Goal: Task Accomplishment & Management: Use online tool/utility

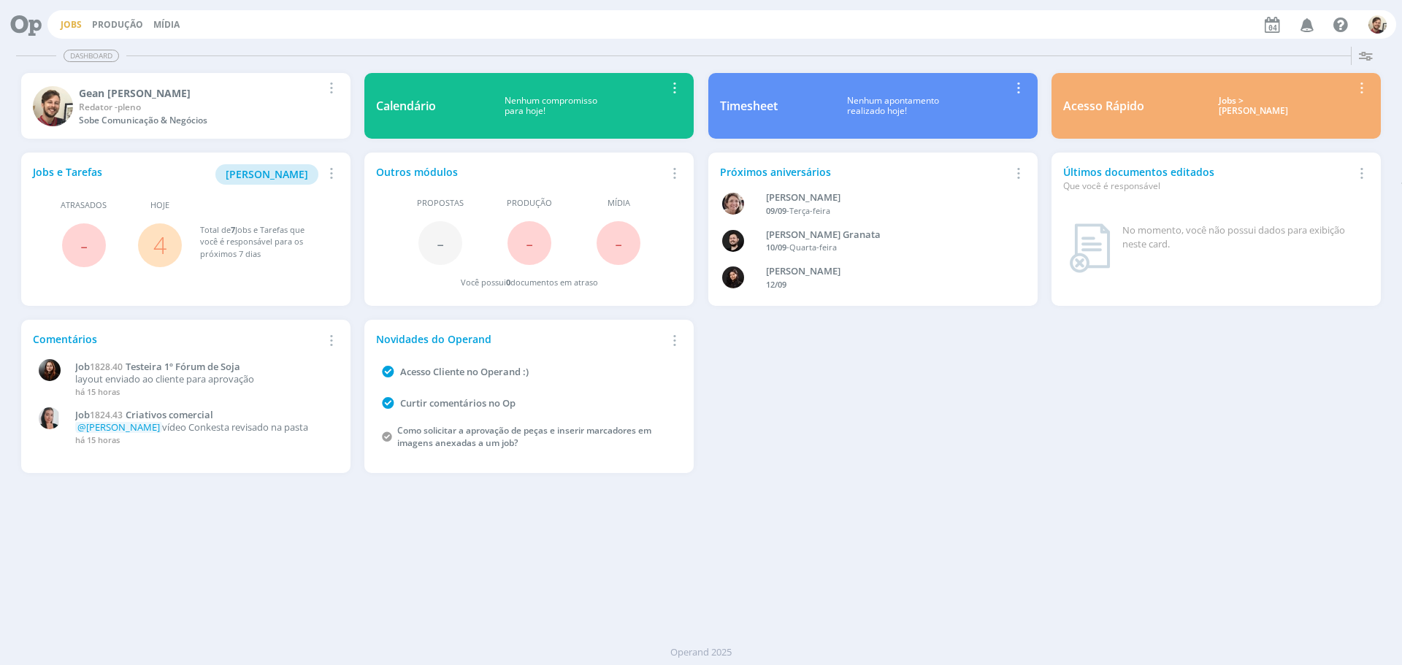
click at [70, 25] on link "Jobs" at bounding box center [71, 24] width 21 height 12
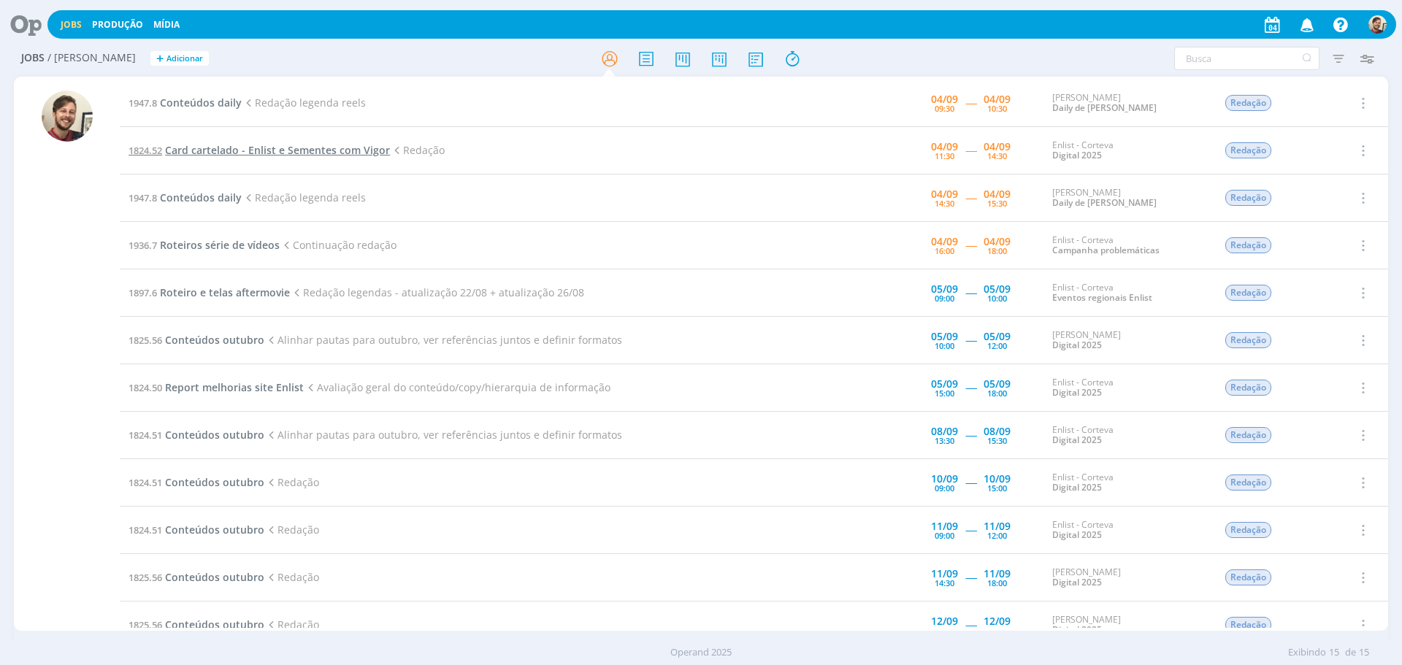
click at [260, 149] on span "Card cartelado - Enlist e Sementes com Vigor" at bounding box center [277, 150] width 225 height 14
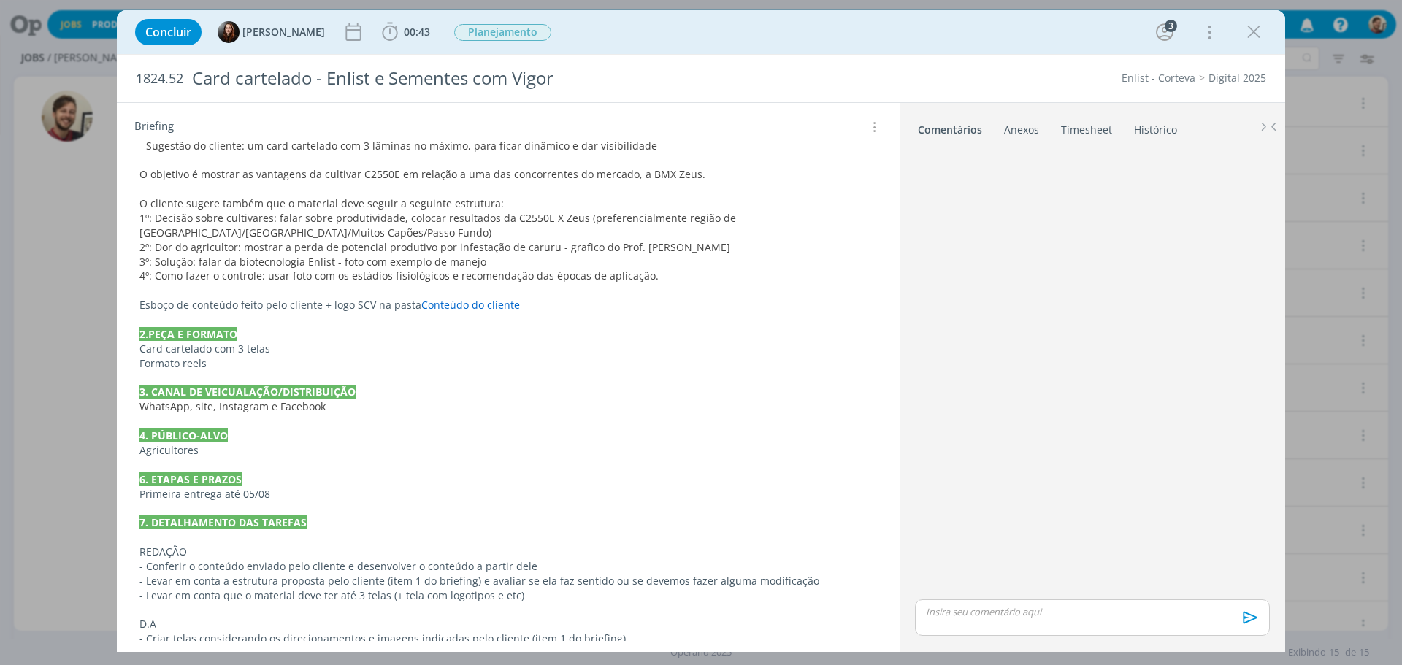
scroll to position [438, 0]
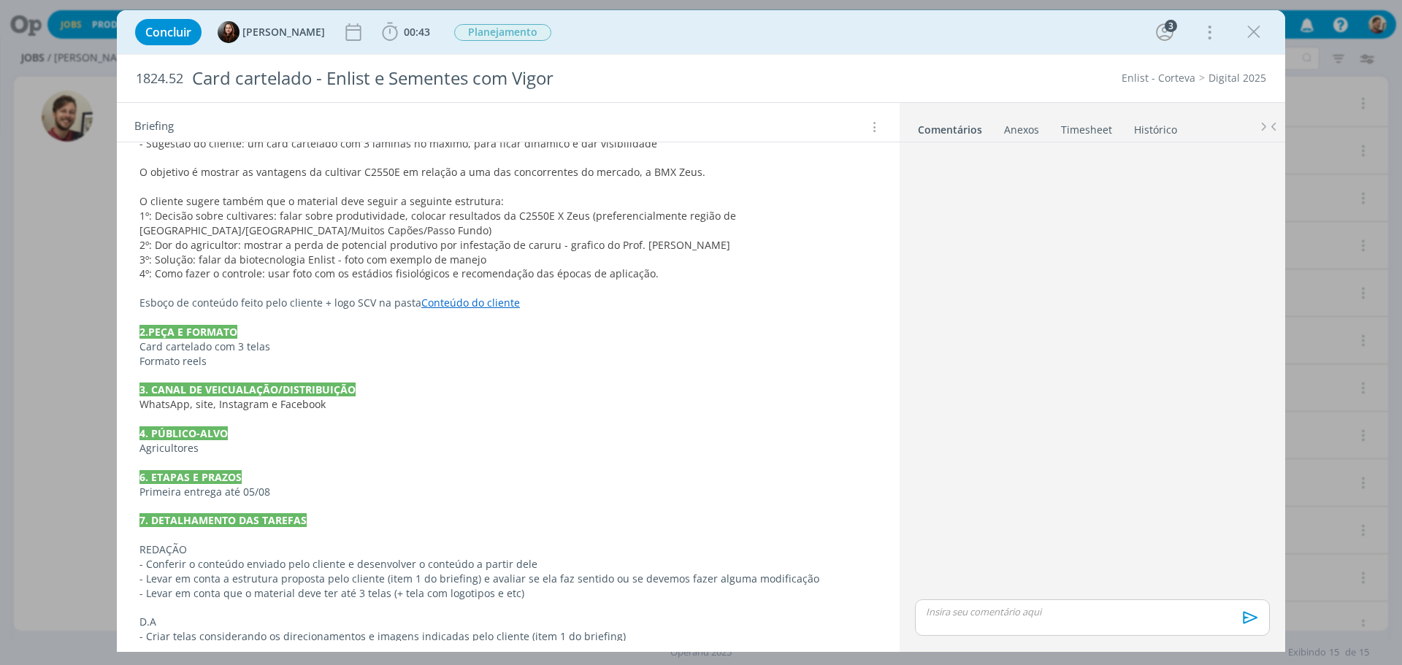
click at [456, 297] on link "Conteúdo do cliente" at bounding box center [470, 303] width 99 height 14
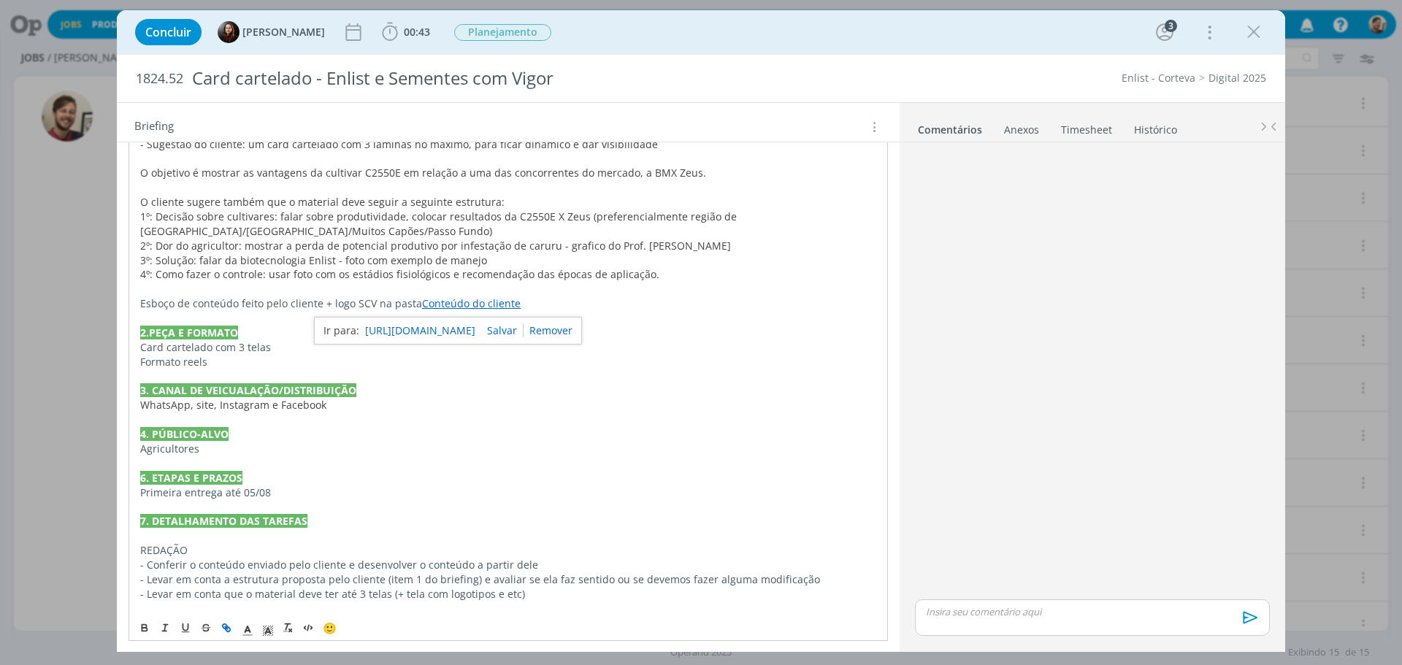
click at [460, 326] on link "[URL][DOMAIN_NAME]" at bounding box center [420, 330] width 110 height 19
click at [421, 229] on p "1º: Decisão sobre cultivares: falar sobre produtividade, colocar resultados da …" at bounding box center [508, 224] width 736 height 29
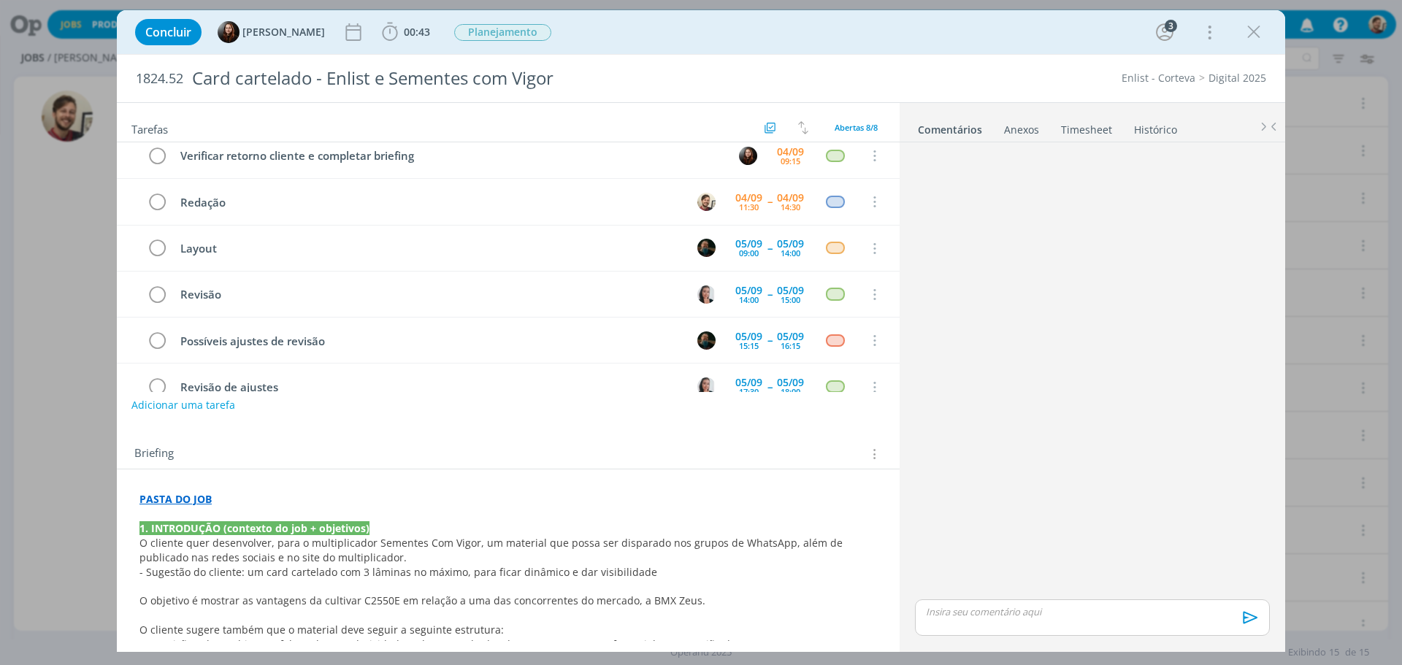
scroll to position [0, 0]
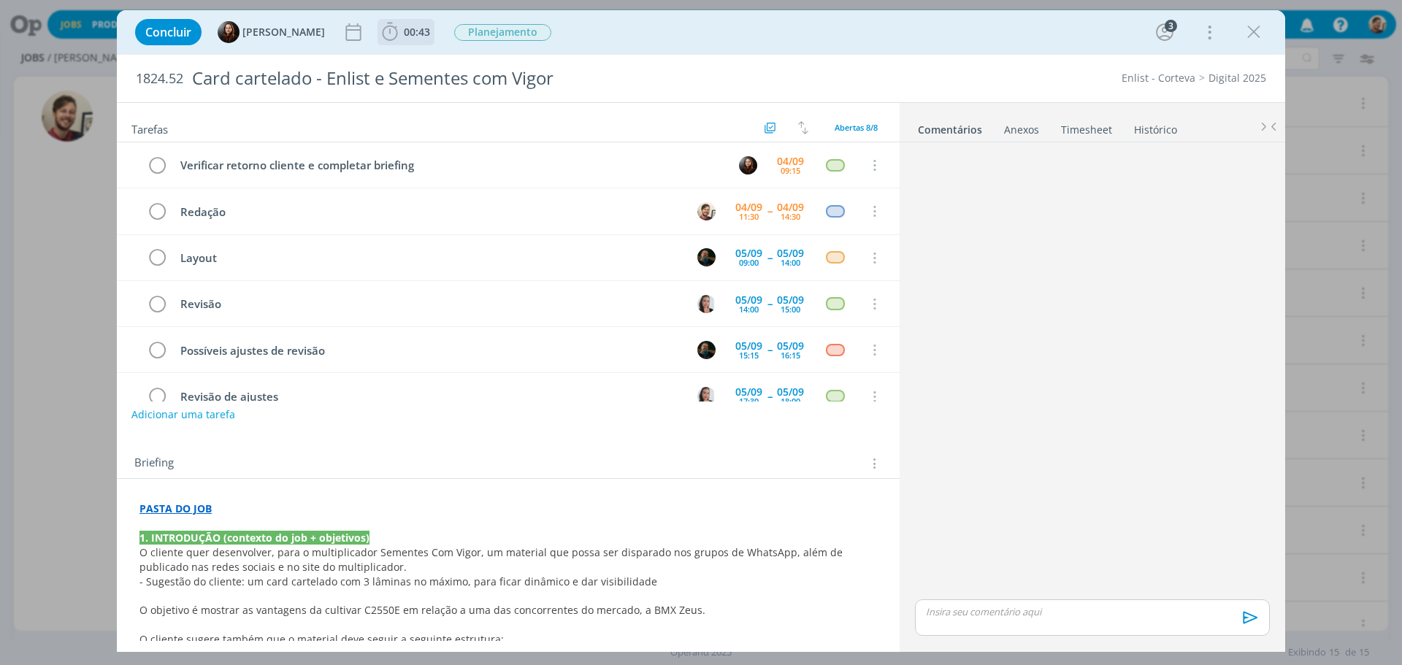
click at [416, 34] on span "00:43" at bounding box center [417, 32] width 26 height 14
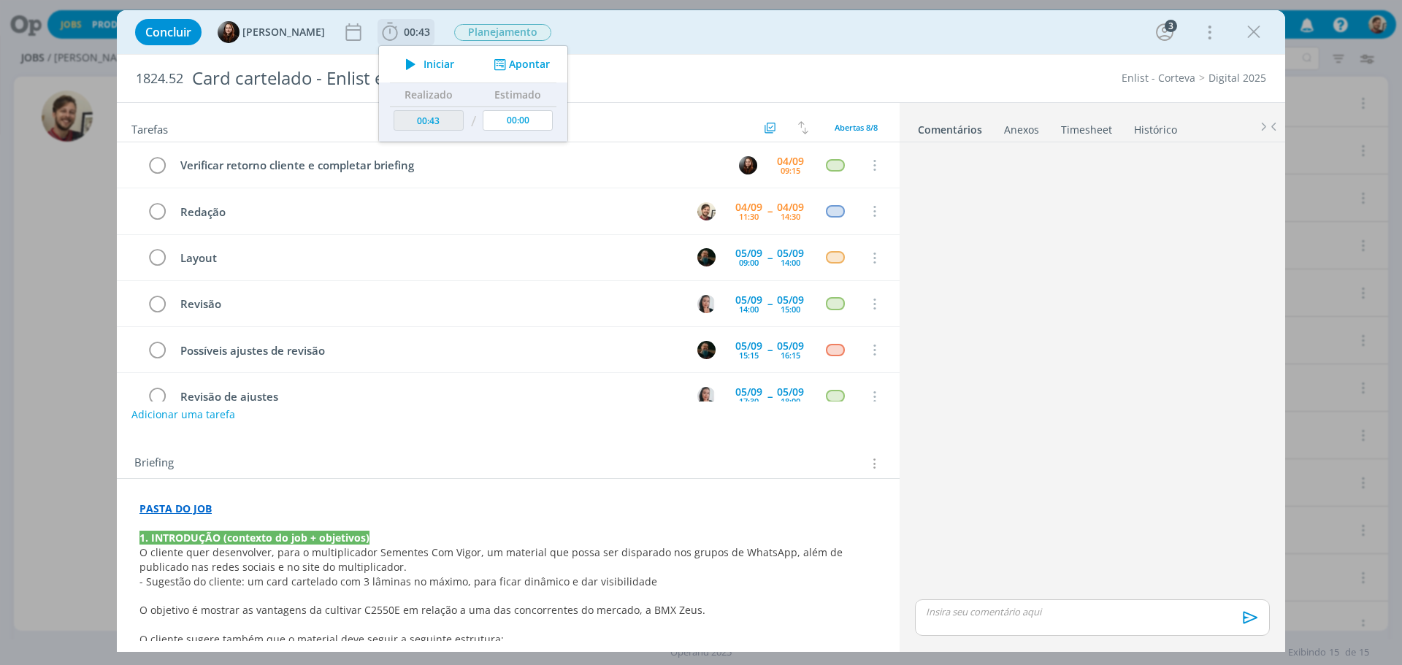
click at [435, 69] on span "Iniciar" at bounding box center [438, 64] width 31 height 10
click at [182, 507] on strong "PASTA DO JOB" at bounding box center [175, 509] width 72 height 14
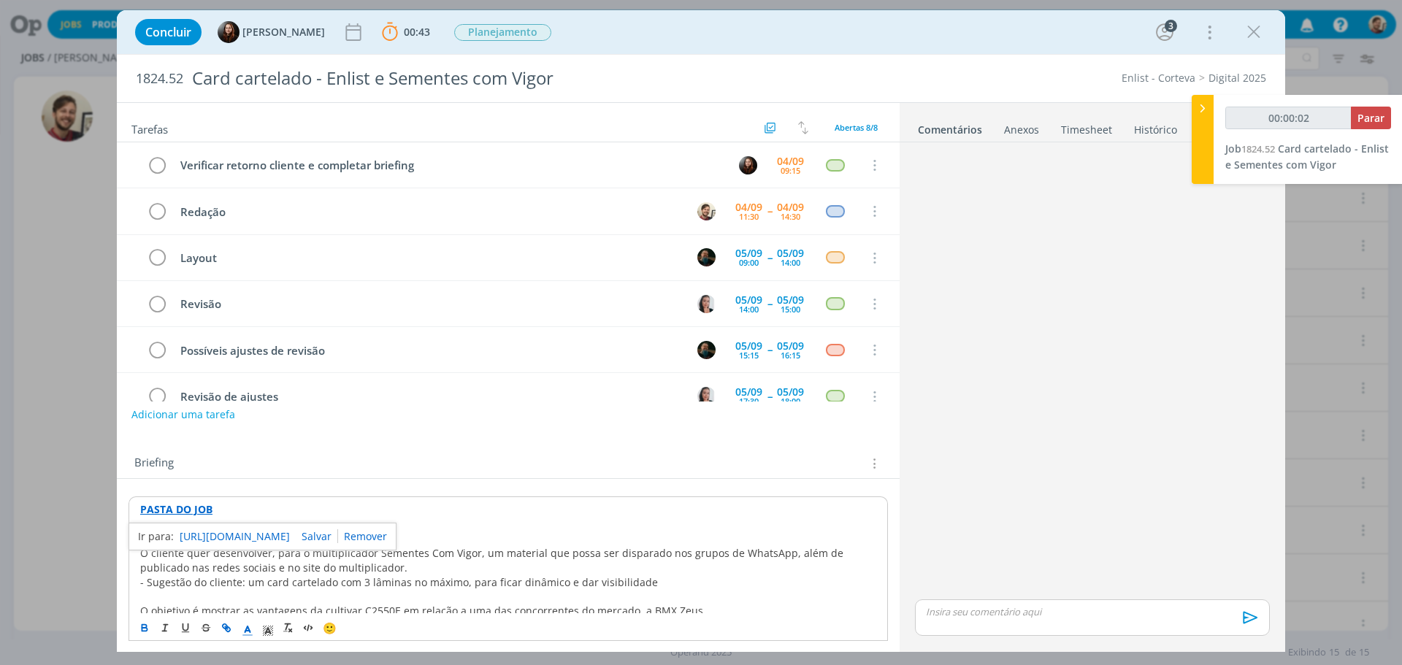
click at [203, 531] on link "[URL][DOMAIN_NAME]" at bounding box center [235, 536] width 110 height 19
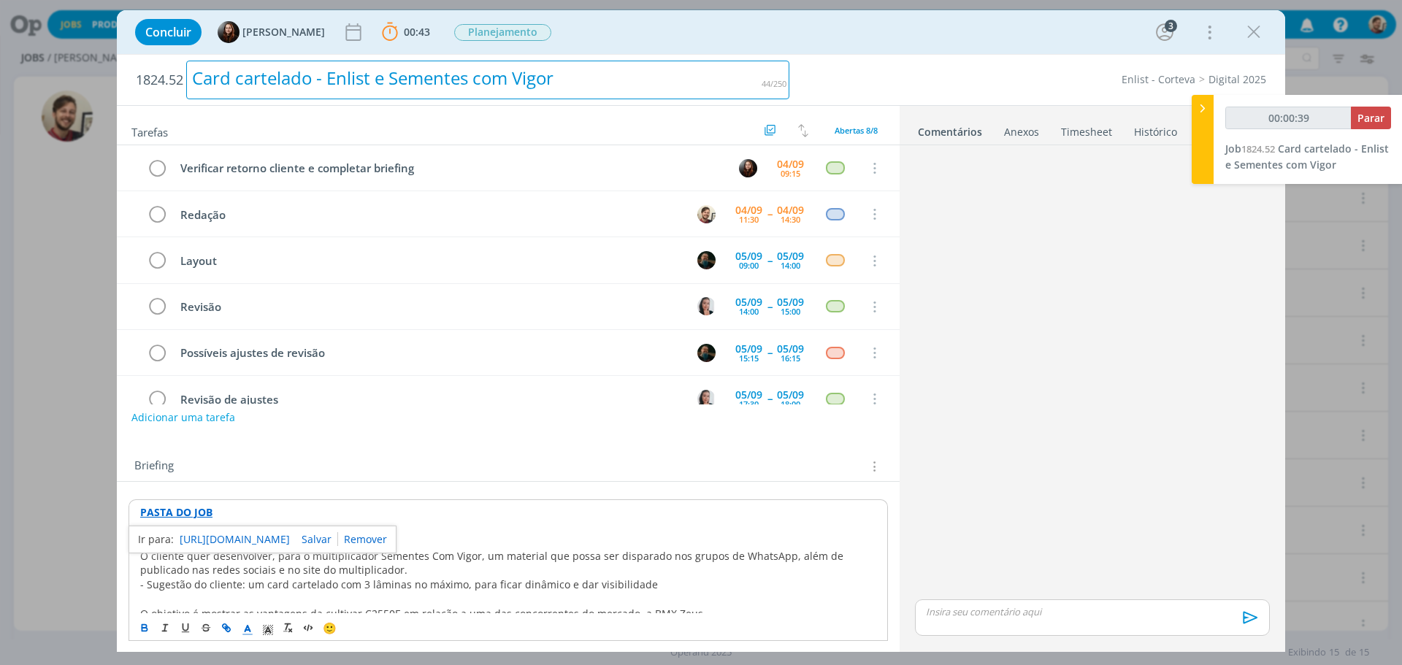
click at [323, 93] on div "Card cartelado - Enlist e Sementes com Vigor" at bounding box center [487, 80] width 603 height 39
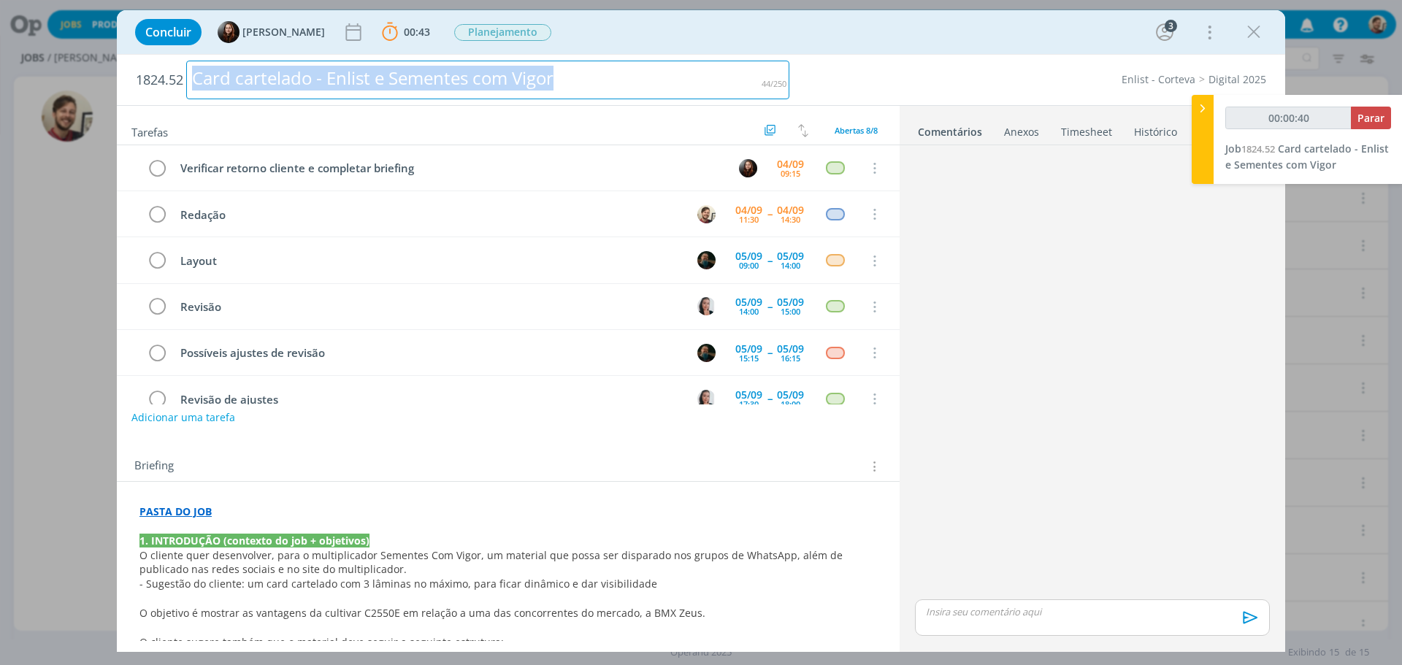
drag, startPoint x: 578, startPoint y: 81, endPoint x: 147, endPoint y: 71, distance: 430.9
click at [147, 71] on h2 "1824.52 Card cartelado - Enlist e Sementes com Vigor" at bounding box center [463, 80] width 654 height 50
copy div "Card cartelado - Enlist e Sementes com Vigor"
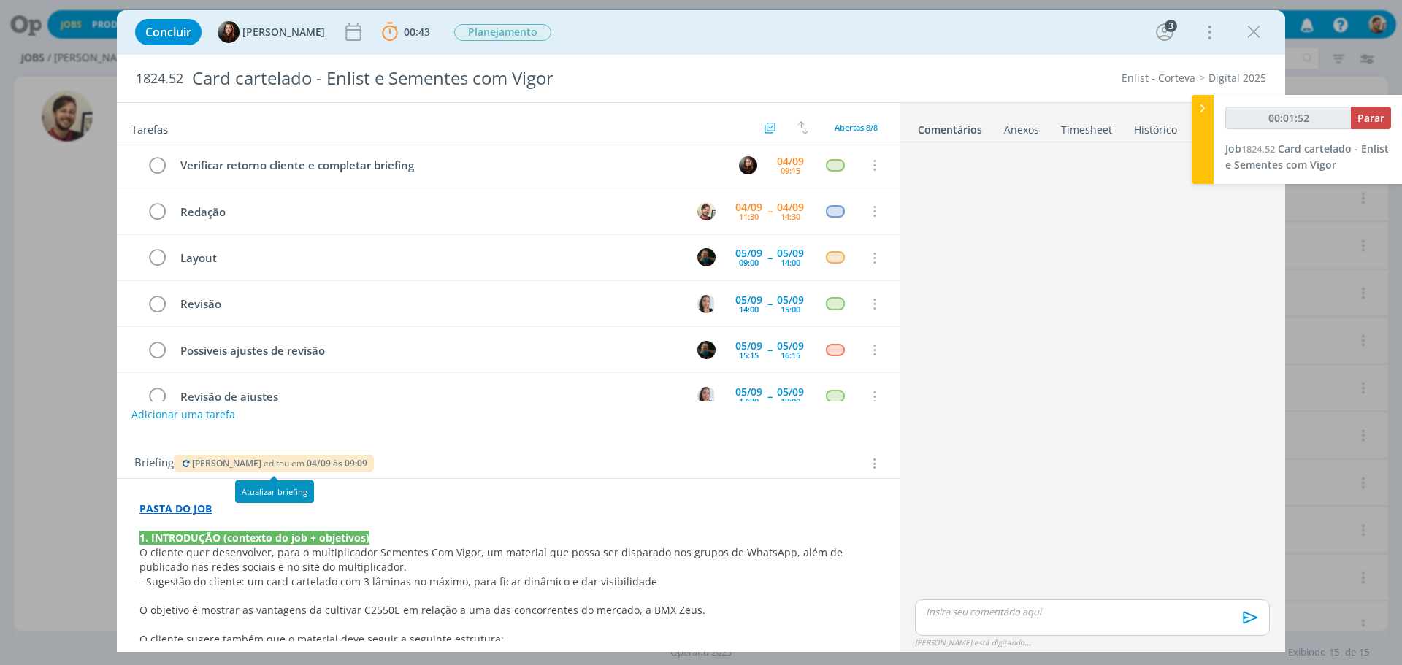
click at [181, 464] on icon "dialog" at bounding box center [186, 463] width 12 height 9
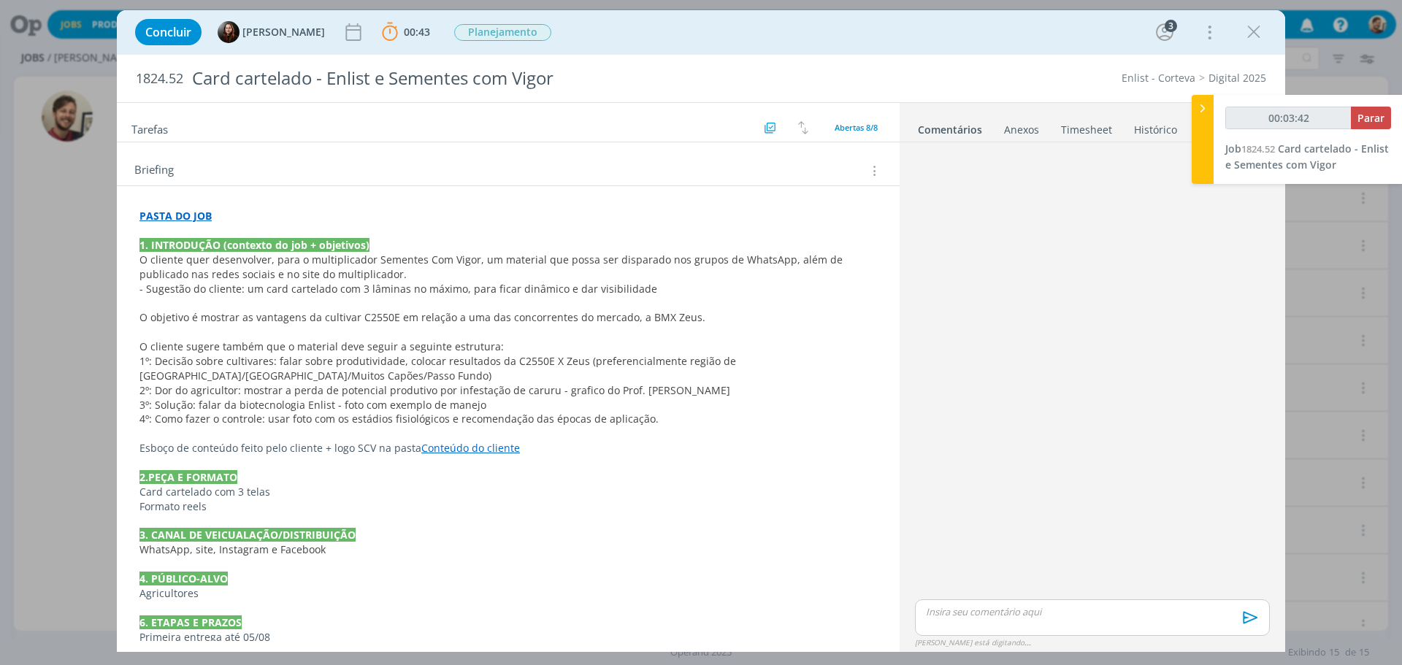
scroll to position [292, 0]
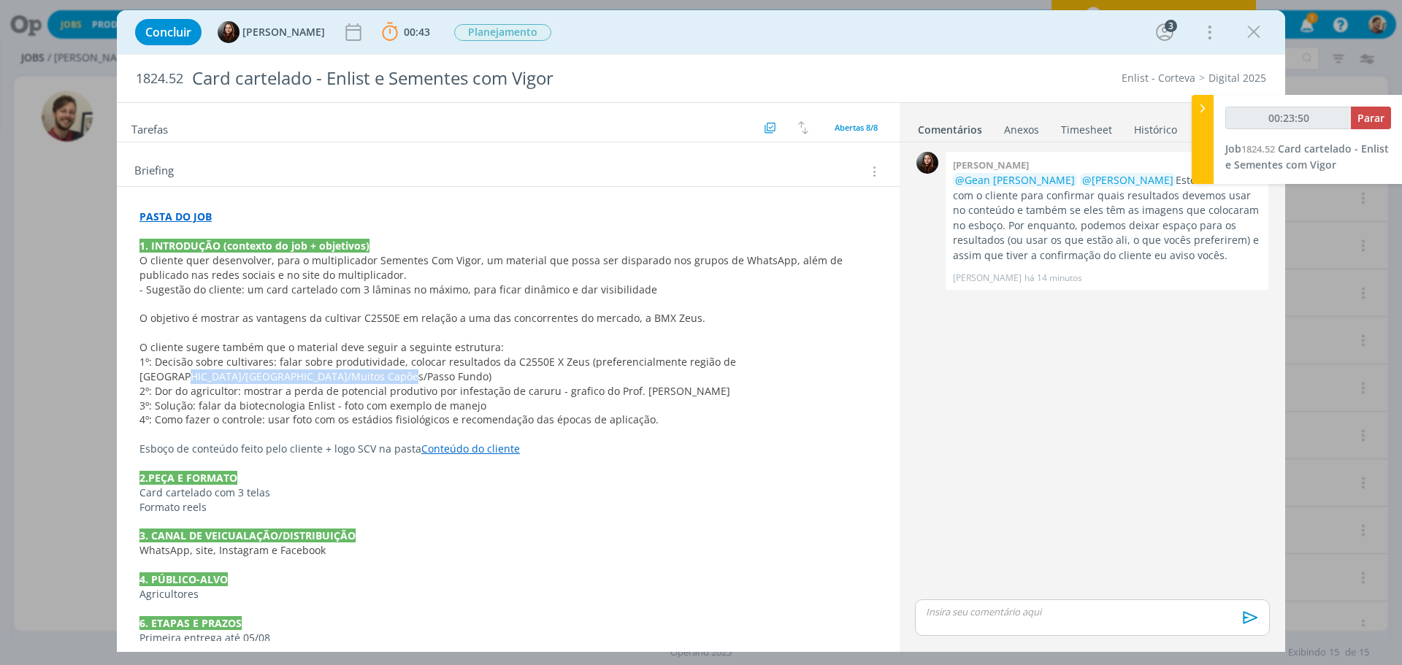
drag, startPoint x: 759, startPoint y: 363, endPoint x: 321, endPoint y: 374, distance: 437.5
click at [321, 374] on span "1º: Decisão sobre cultivares: falar sobre produtividade, colocar resultados da …" at bounding box center [438, 369] width 599 height 28
copy span "Lagoa Vermelha/Muitos Capões/Passo Fundo"
click at [428, 359] on span "1º: Decisão sobre cultivares: falar sobre produtividade, colocar resultados da …" at bounding box center [438, 369] width 599 height 28
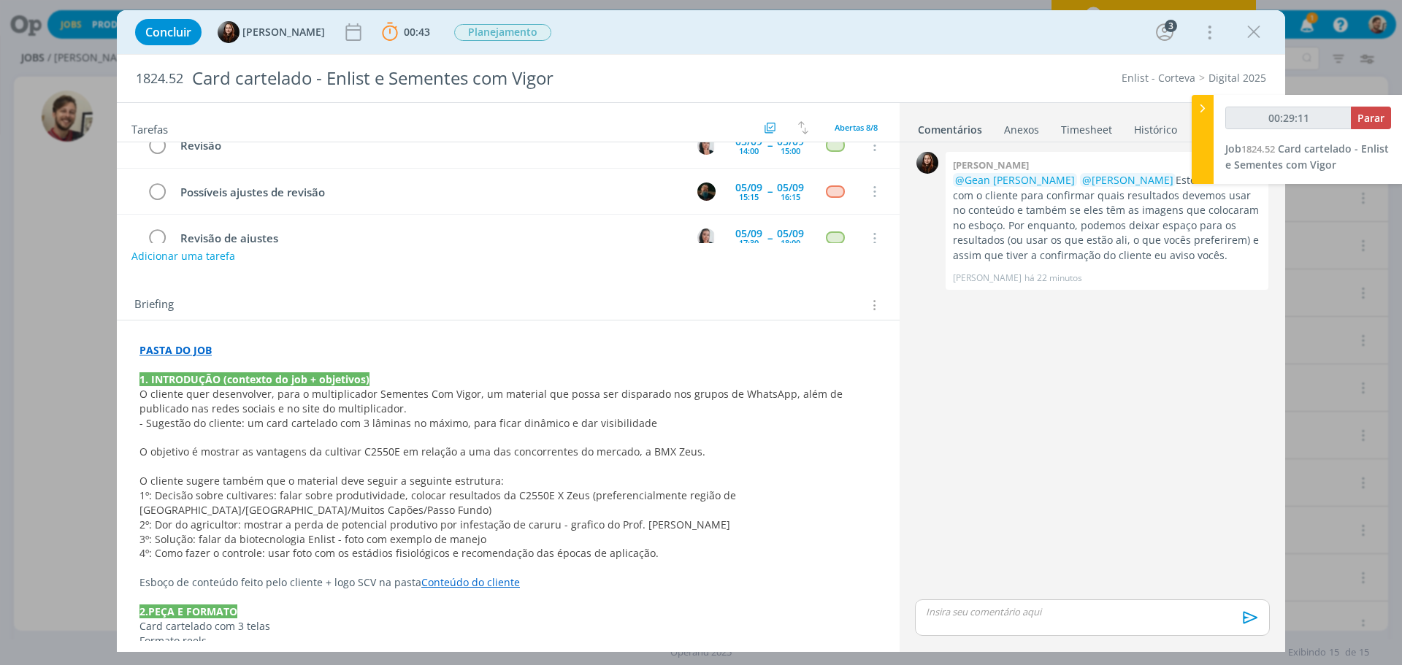
scroll to position [146, 0]
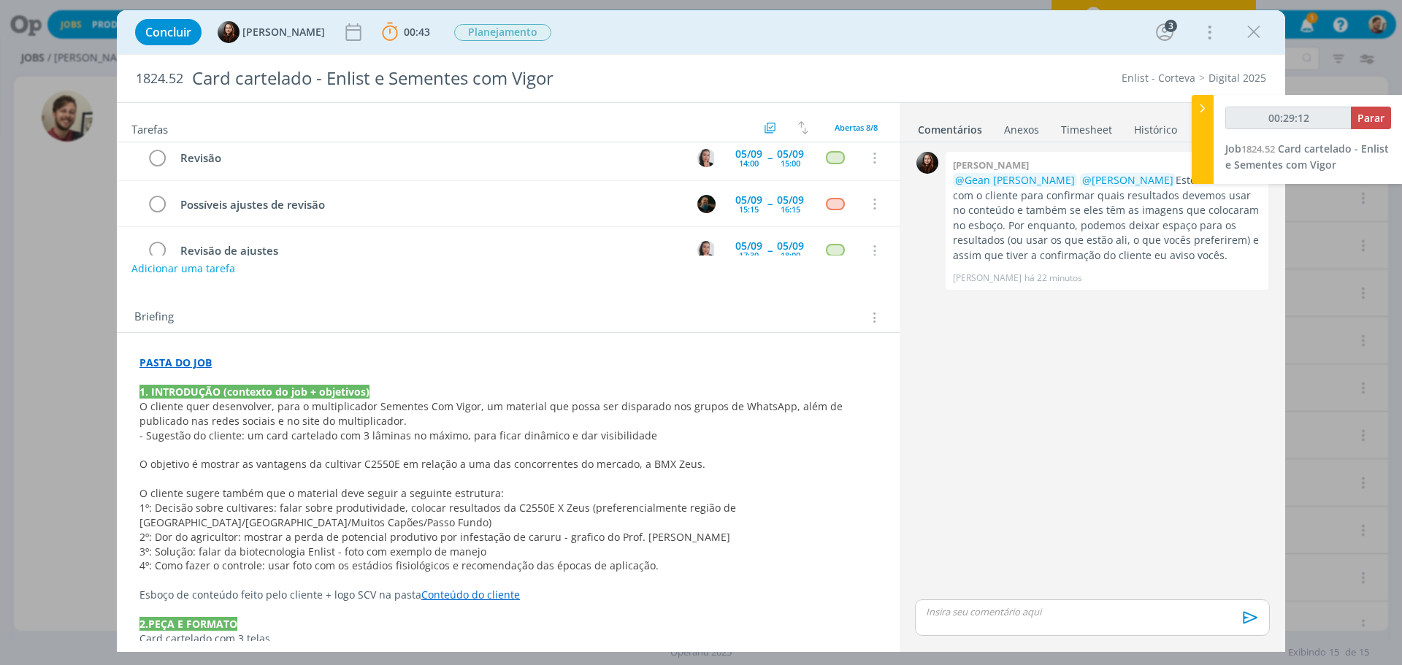
drag, startPoint x: 1252, startPoint y: 31, endPoint x: 685, endPoint y: 421, distance: 687.8
click at [1252, 31] on icon "dialog" at bounding box center [1254, 32] width 22 height 22
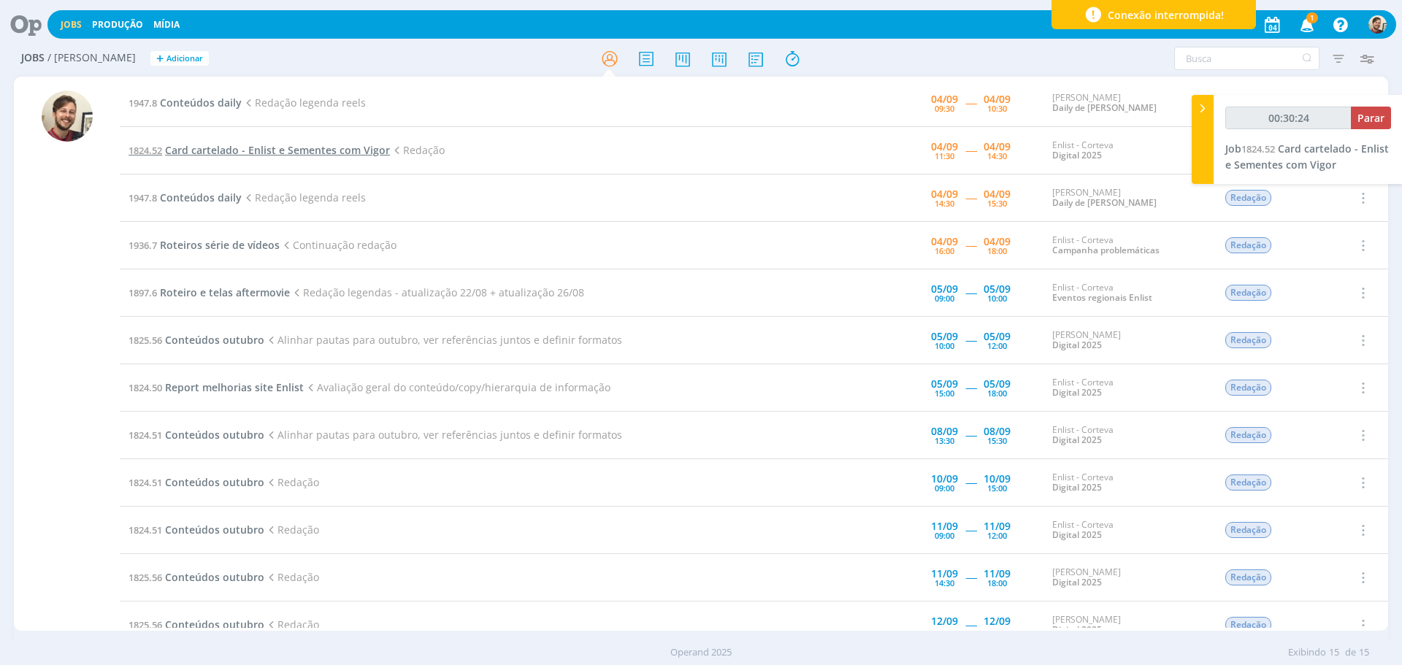
click at [203, 146] on span "Card cartelado - Enlist e Sementes com Vigor" at bounding box center [277, 150] width 225 height 14
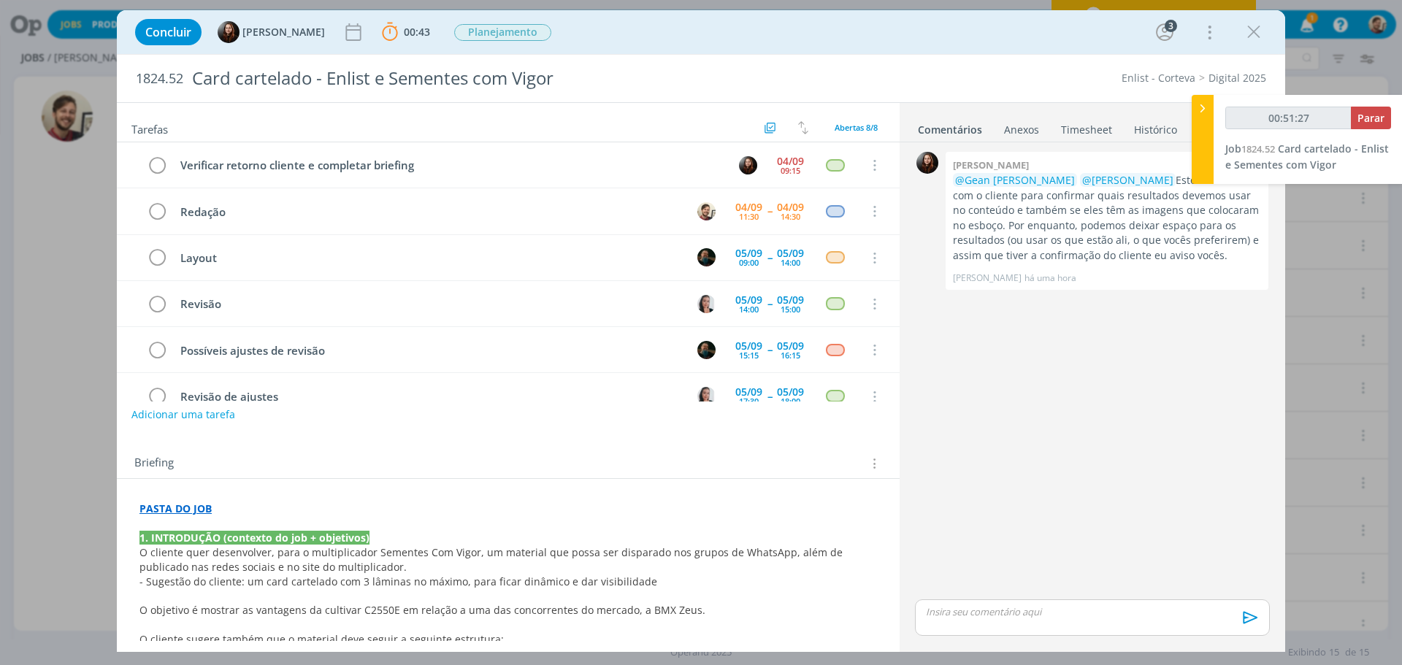
click at [981, 609] on p "dialog" at bounding box center [1092, 611] width 331 height 13
click at [1251, 36] on icon "dialog" at bounding box center [1254, 32] width 22 height 22
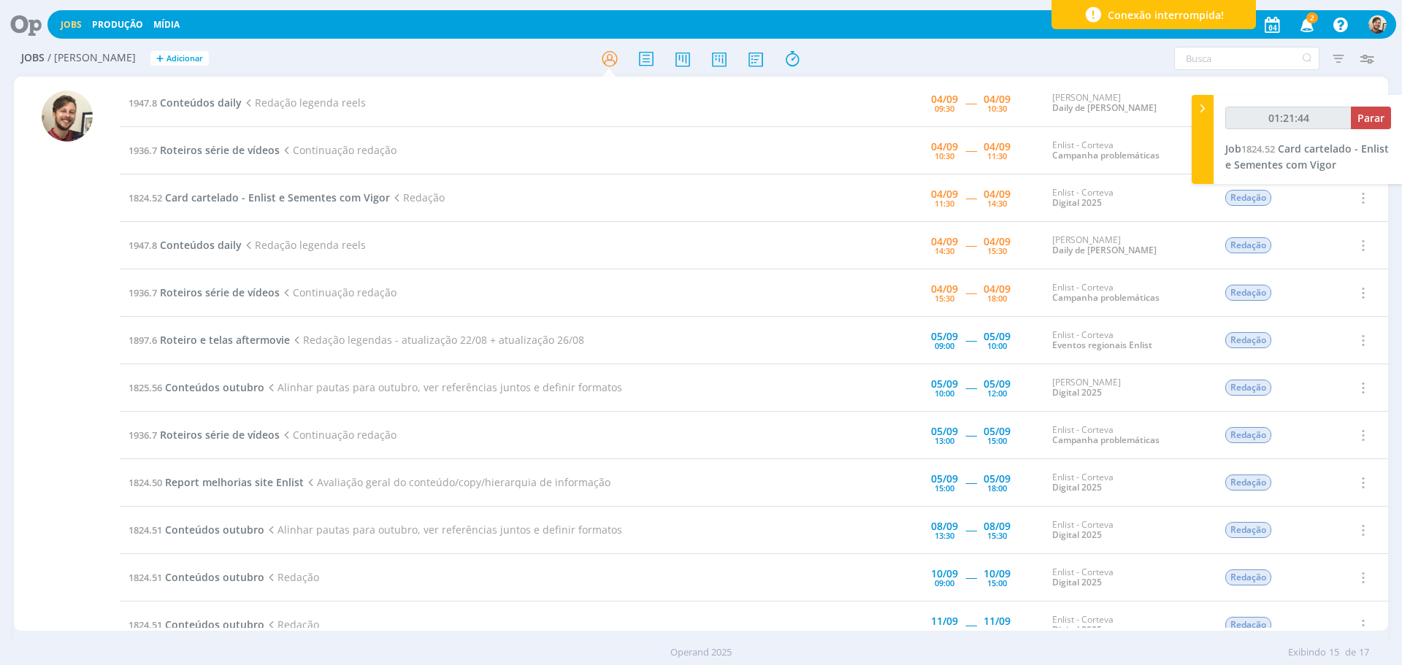
click at [1311, 20] on span "2" at bounding box center [1312, 17] width 12 height 11
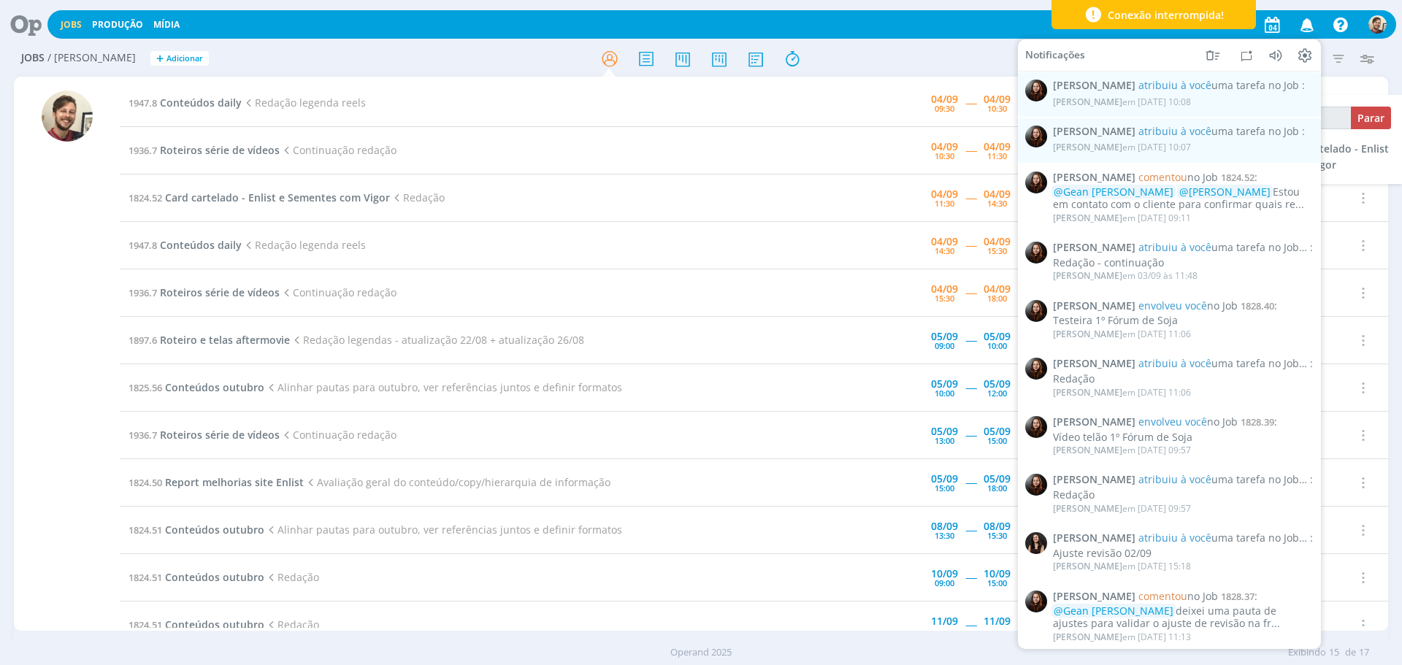
click at [1311, 20] on icon "button" at bounding box center [1308, 24] width 26 height 25
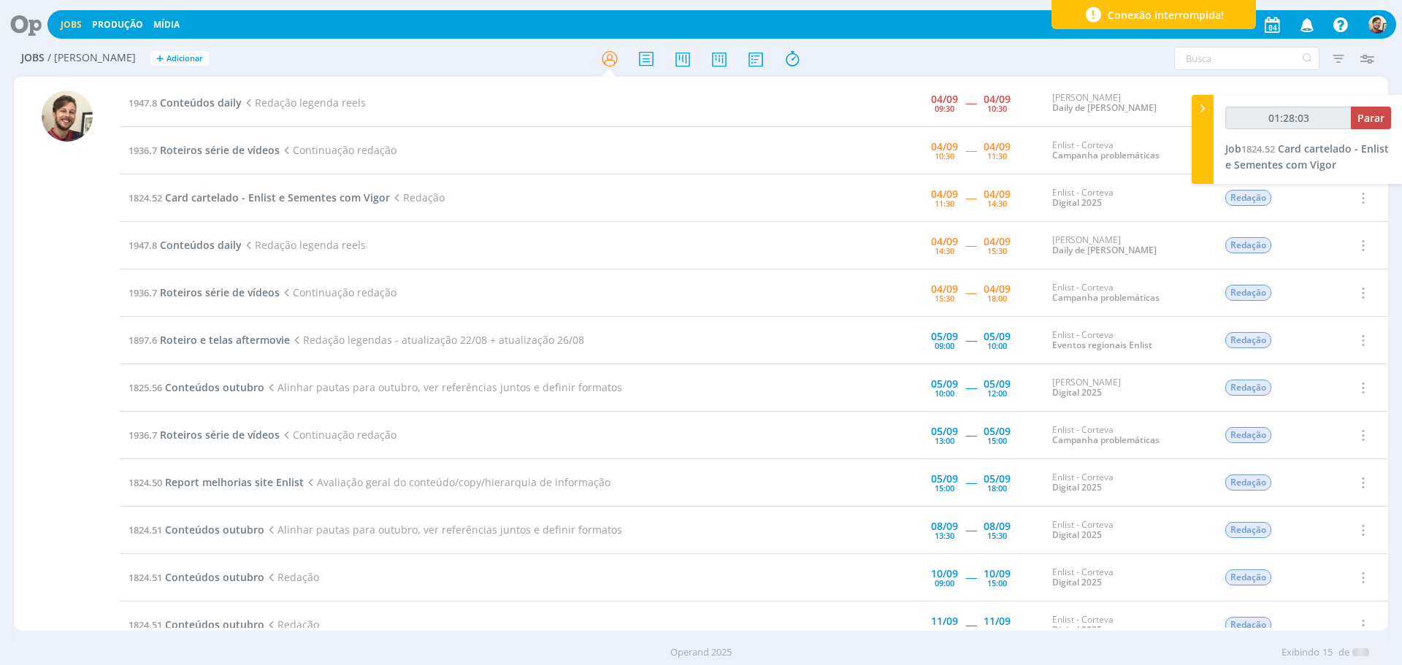
click at [743, 127] on td "1936.7 Roteiros série de vídeos Continuação redação" at bounding box center [465, 150] width 690 height 47
click at [219, 96] on span "Conteúdos daily" at bounding box center [201, 103] width 82 height 14
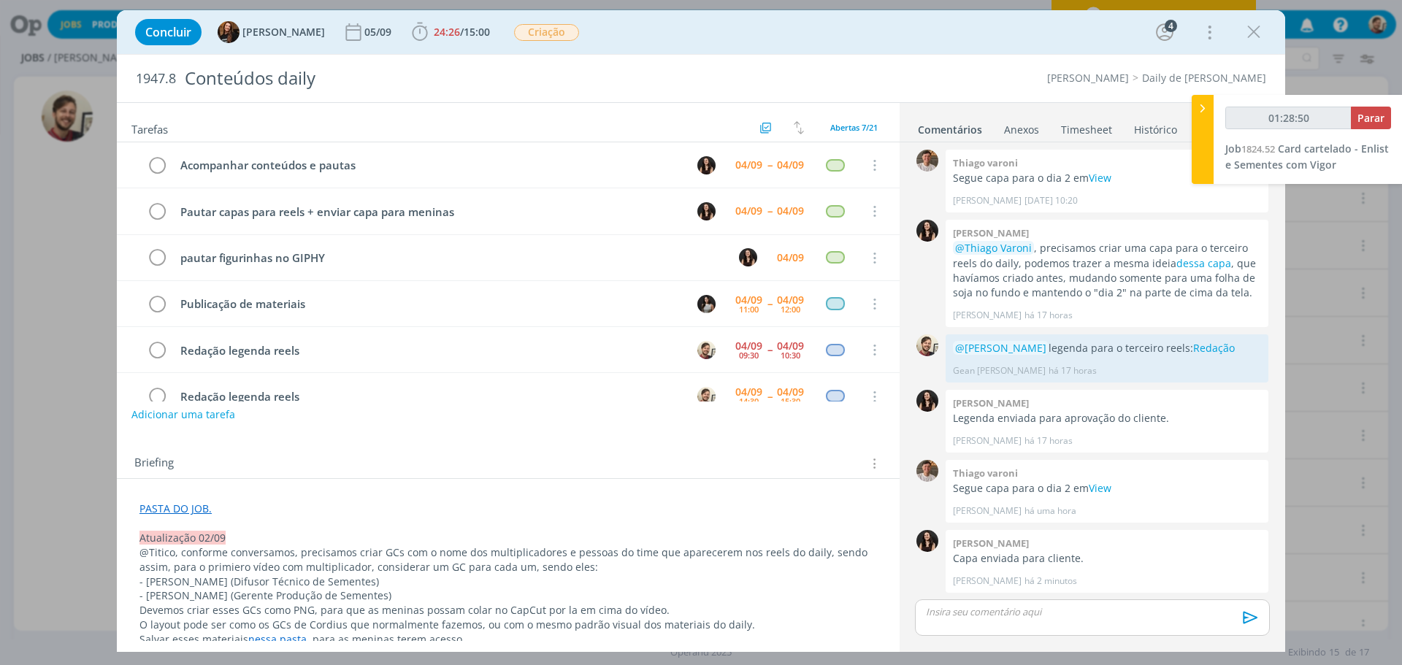
scroll to position [76, 0]
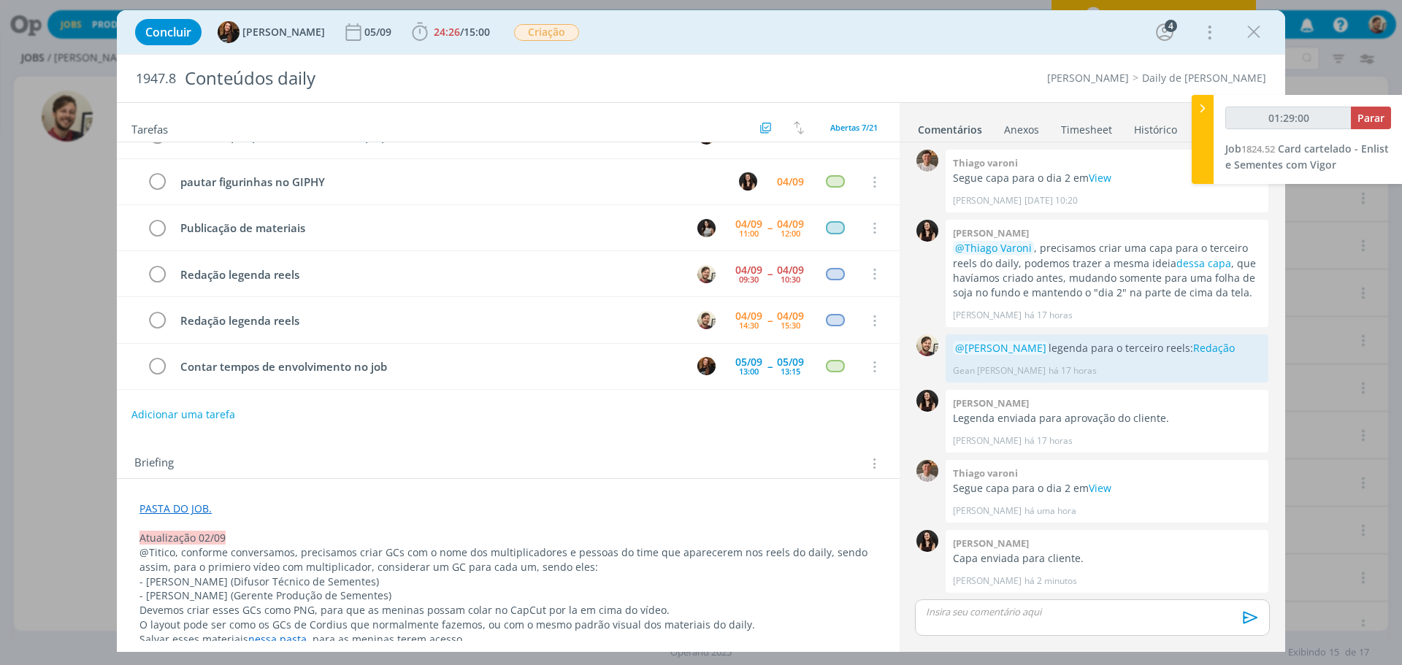
type input "01:29:01"
click at [1373, 123] on span "Parar" at bounding box center [1370, 118] width 27 height 14
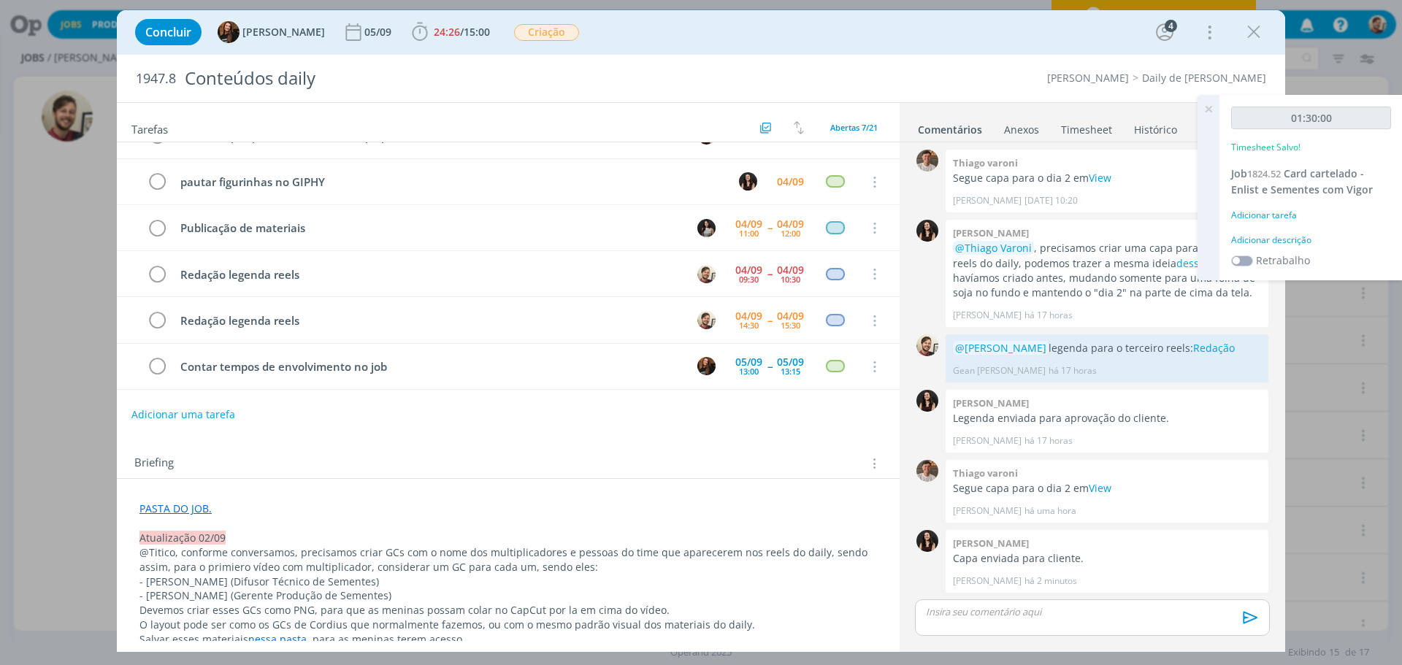
click at [1275, 239] on div "Adicionar descrição" at bounding box center [1311, 240] width 160 height 13
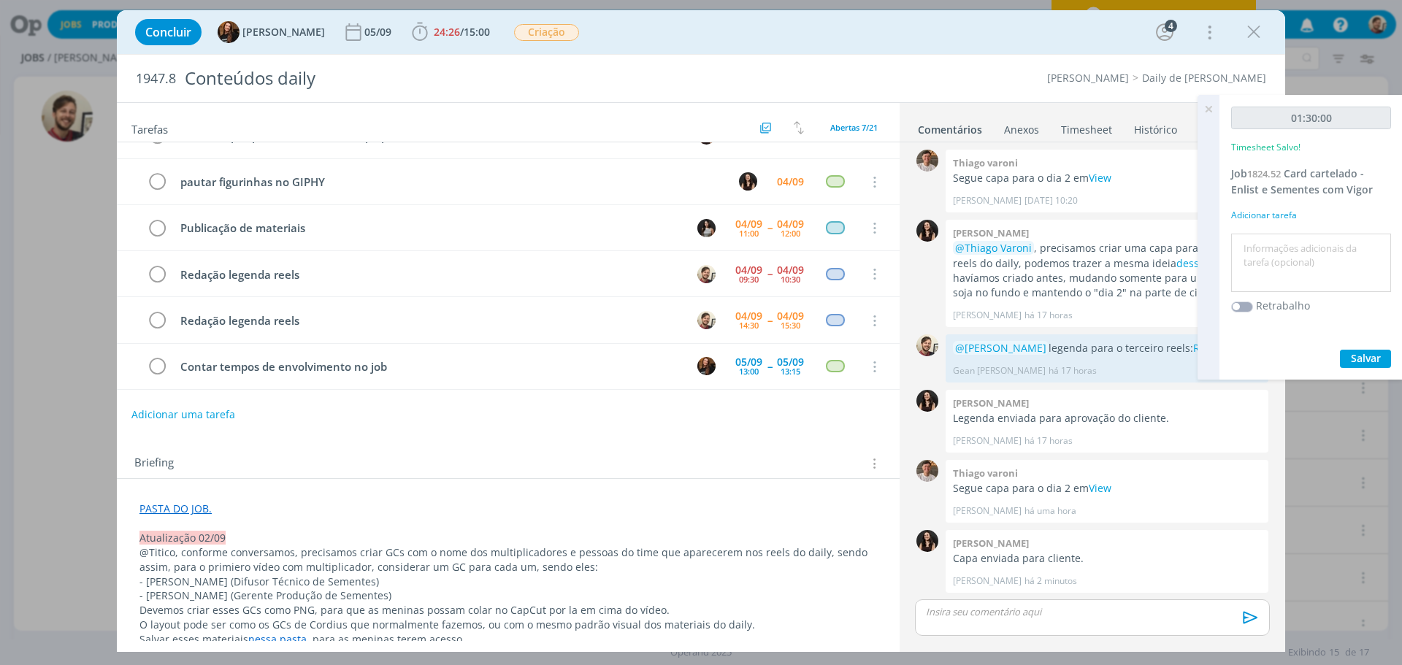
click at [1279, 271] on textarea at bounding box center [1311, 263] width 153 height 52
type textarea "redação"
click at [1352, 352] on span "Salvar" at bounding box center [1366, 358] width 30 height 14
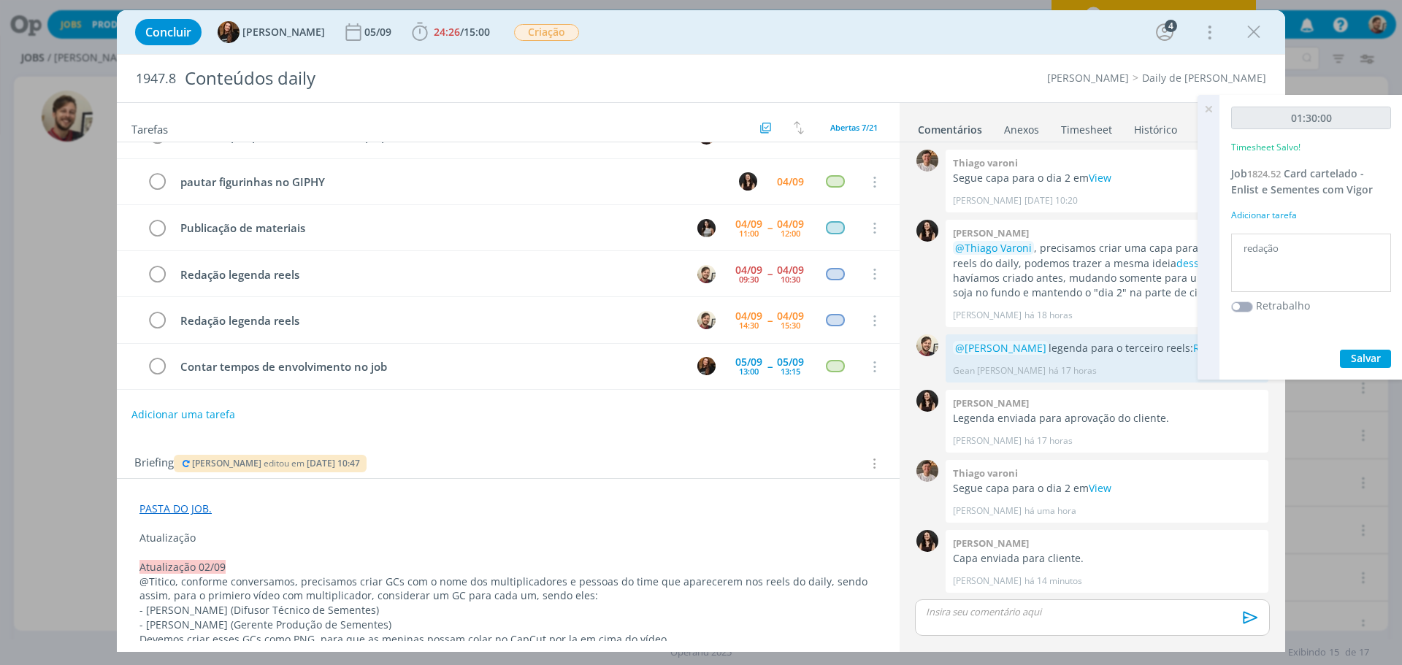
click at [1208, 106] on icon at bounding box center [1208, 109] width 26 height 28
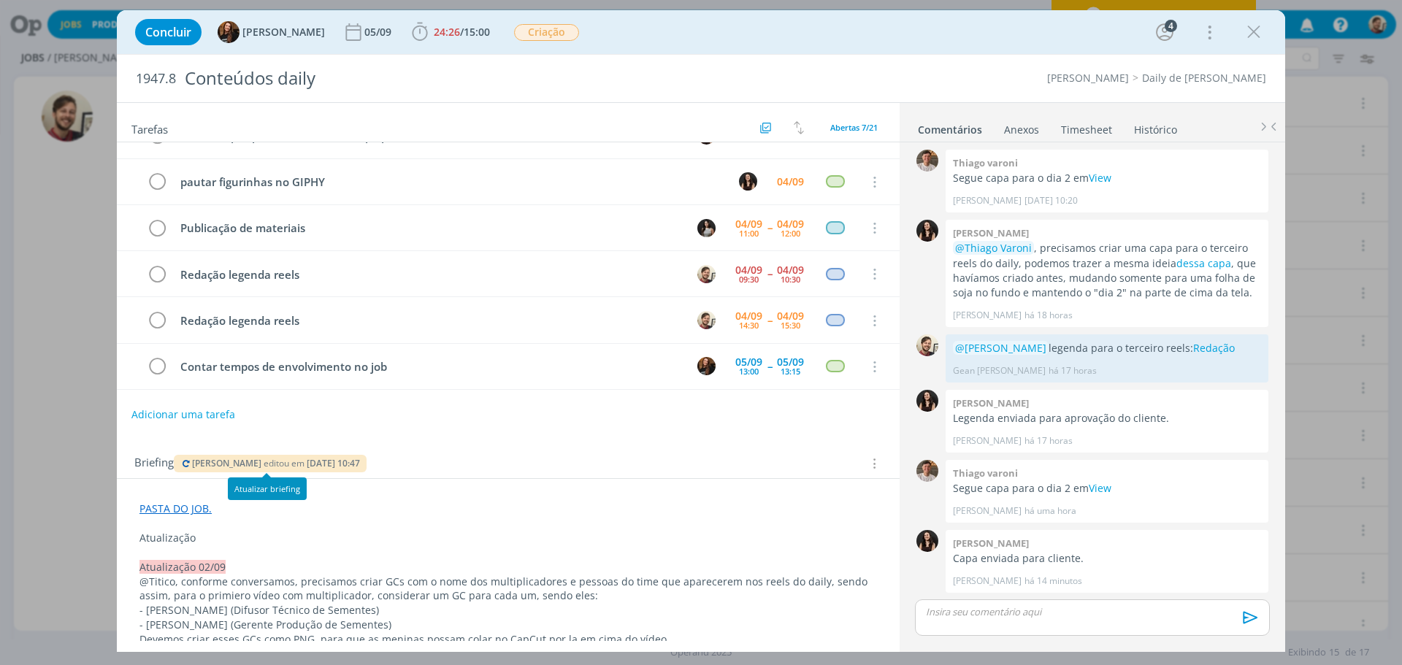
click at [188, 459] on icon "dialog" at bounding box center [186, 463] width 12 height 9
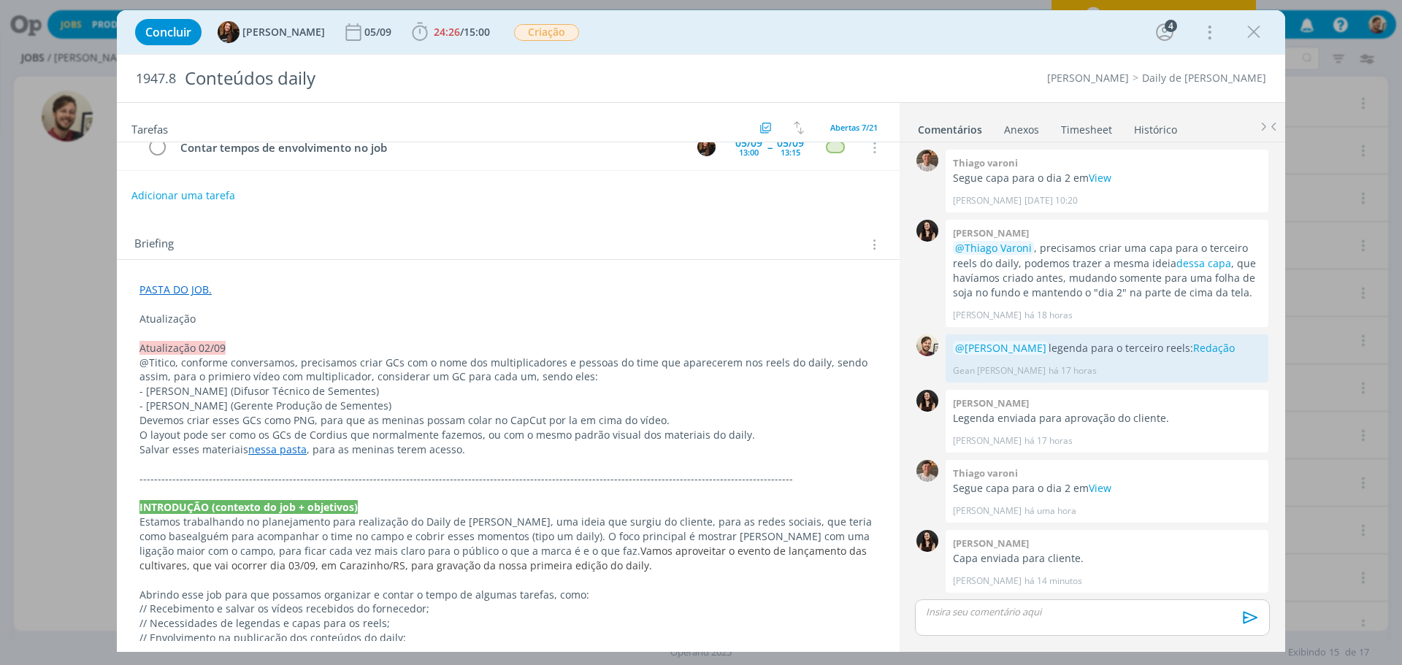
scroll to position [0, 0]
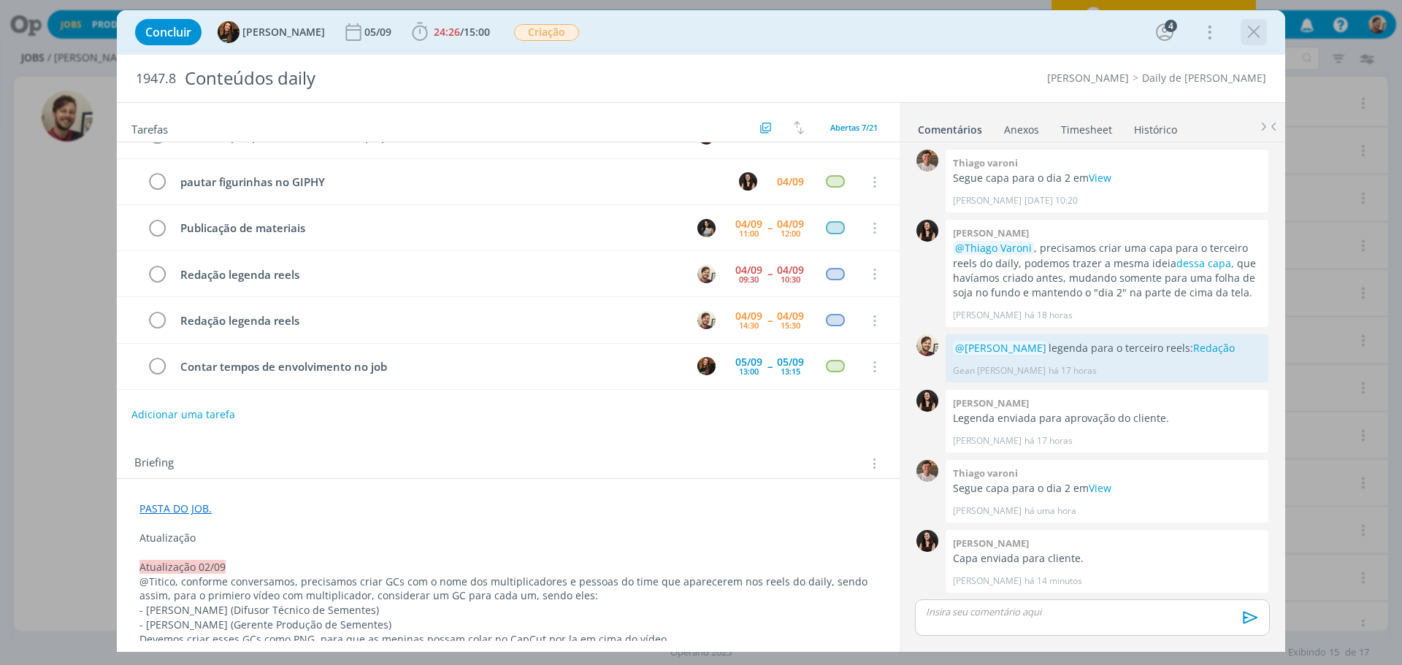
click at [1255, 34] on icon "dialog" at bounding box center [1254, 32] width 22 height 22
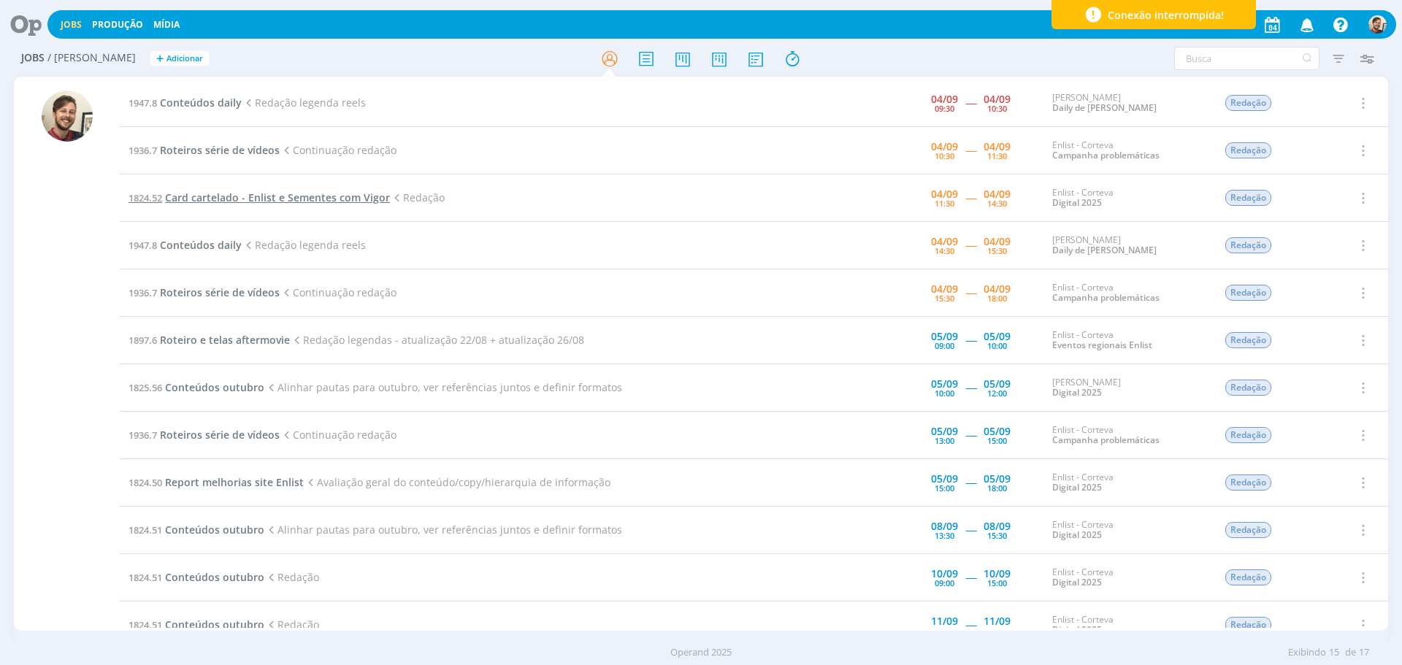
click at [233, 199] on span "Card cartelado - Enlist e Sementes com Vigor" at bounding box center [277, 198] width 225 height 14
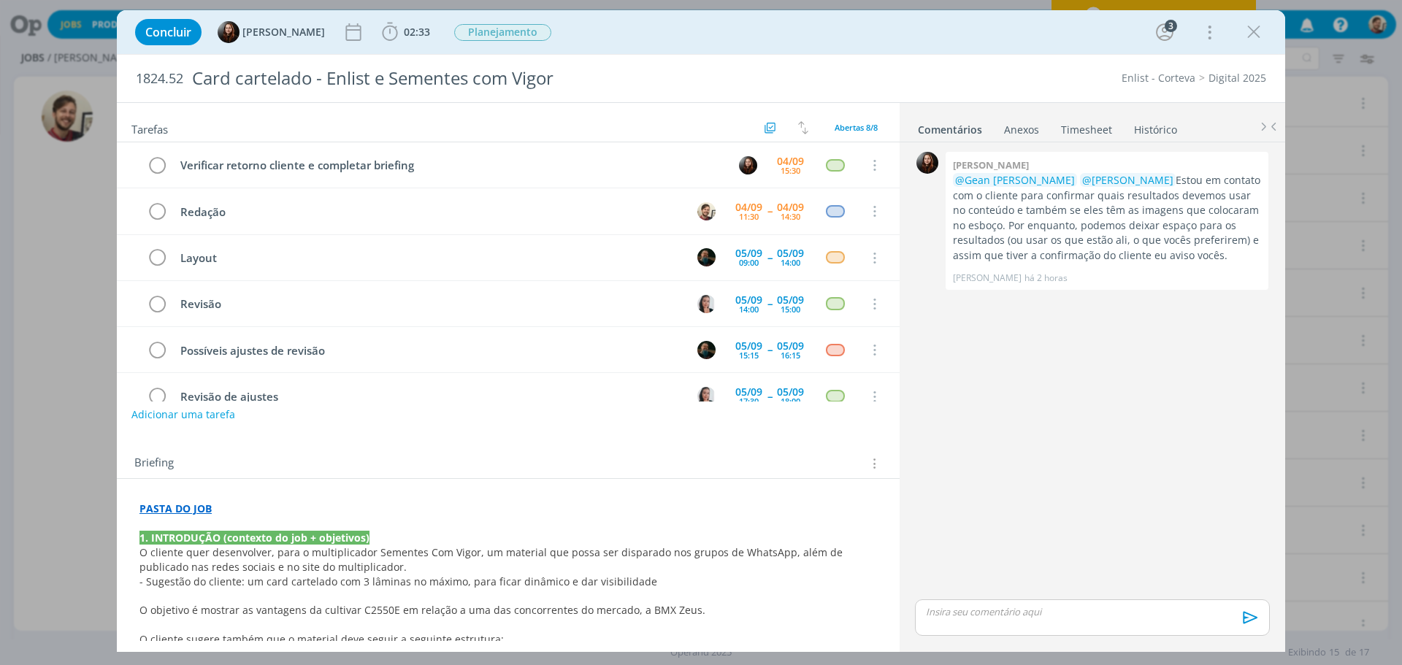
click at [196, 512] on strong "PASTA DO JOB" at bounding box center [175, 509] width 72 height 14
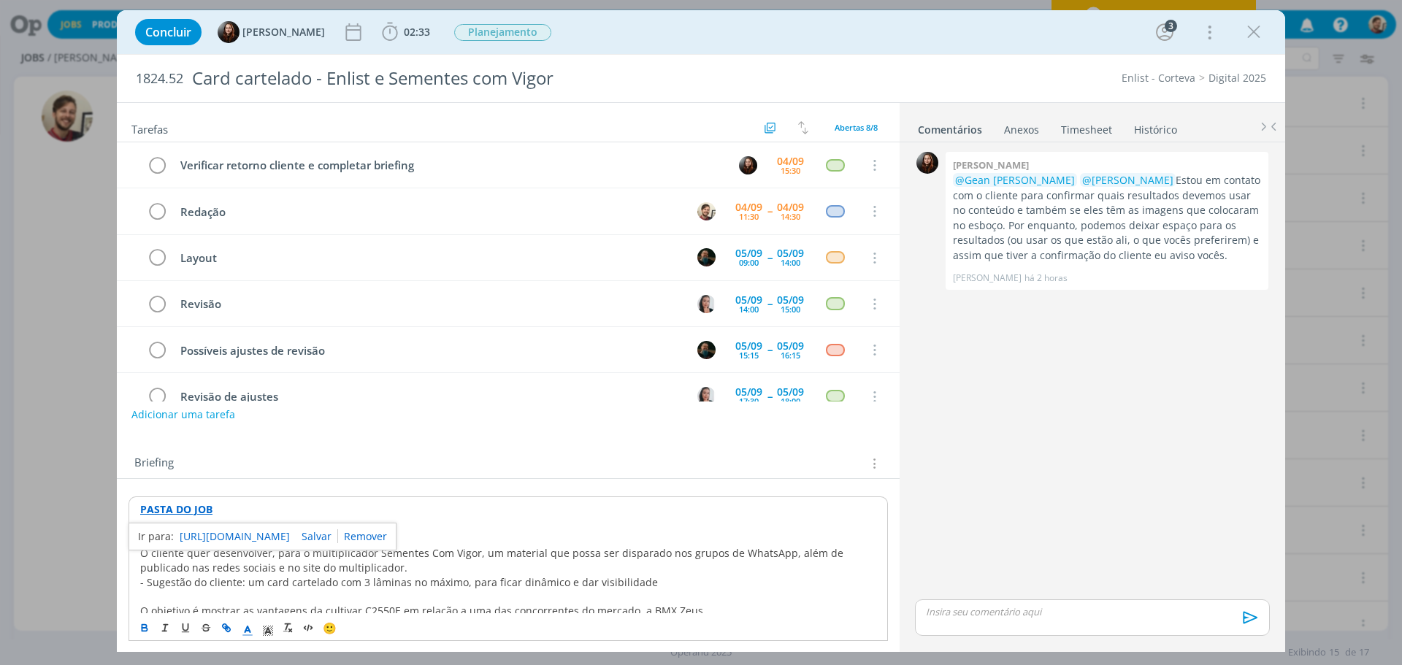
click at [222, 531] on link "[URL][DOMAIN_NAME]" at bounding box center [235, 536] width 110 height 19
click at [978, 630] on div "dialog" at bounding box center [1092, 617] width 355 height 37
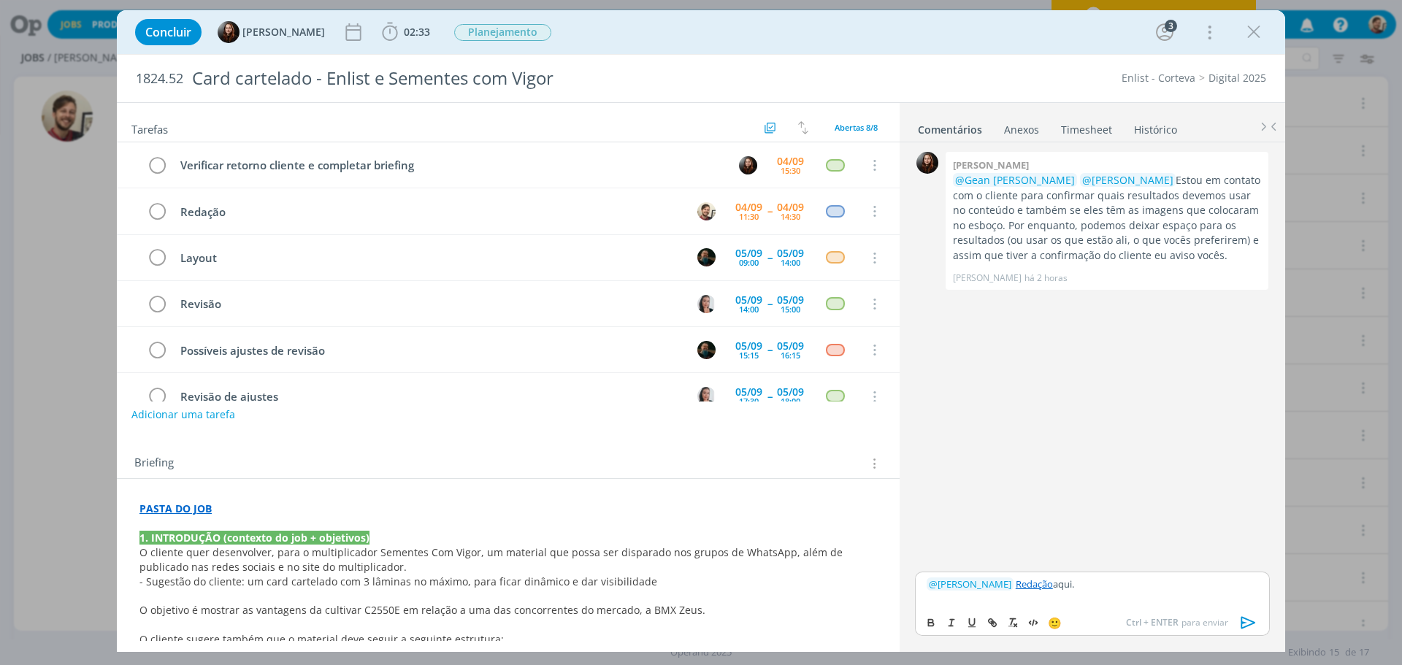
click at [1251, 620] on icon "dialog" at bounding box center [1249, 623] width 22 height 22
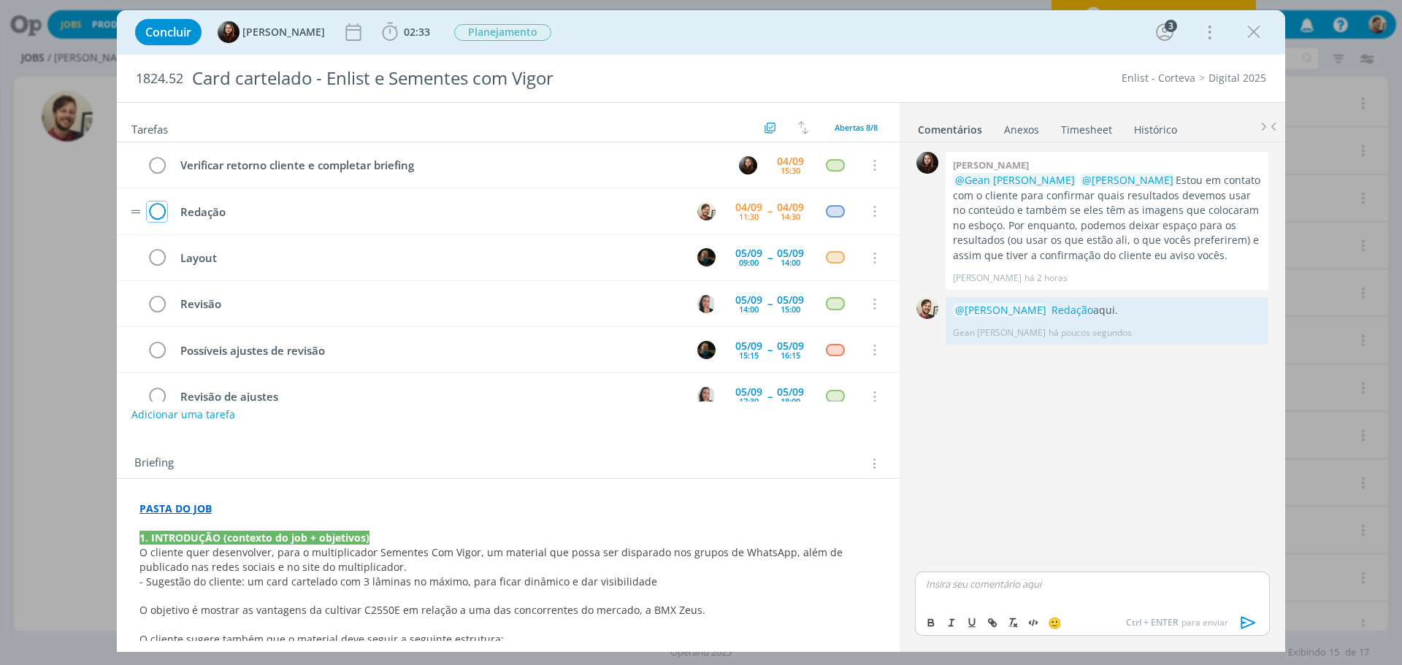
click at [156, 217] on icon "dialog" at bounding box center [157, 212] width 20 height 22
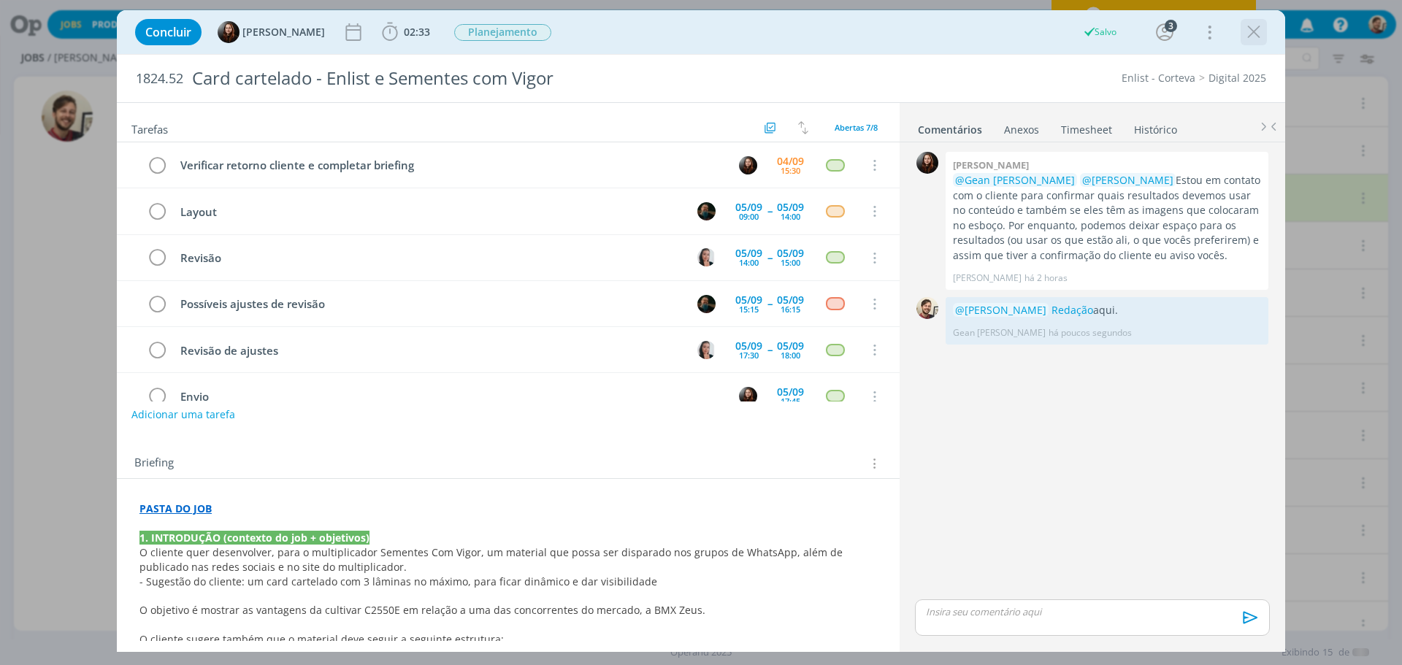
click at [1257, 31] on icon "dialog" at bounding box center [1254, 32] width 22 height 22
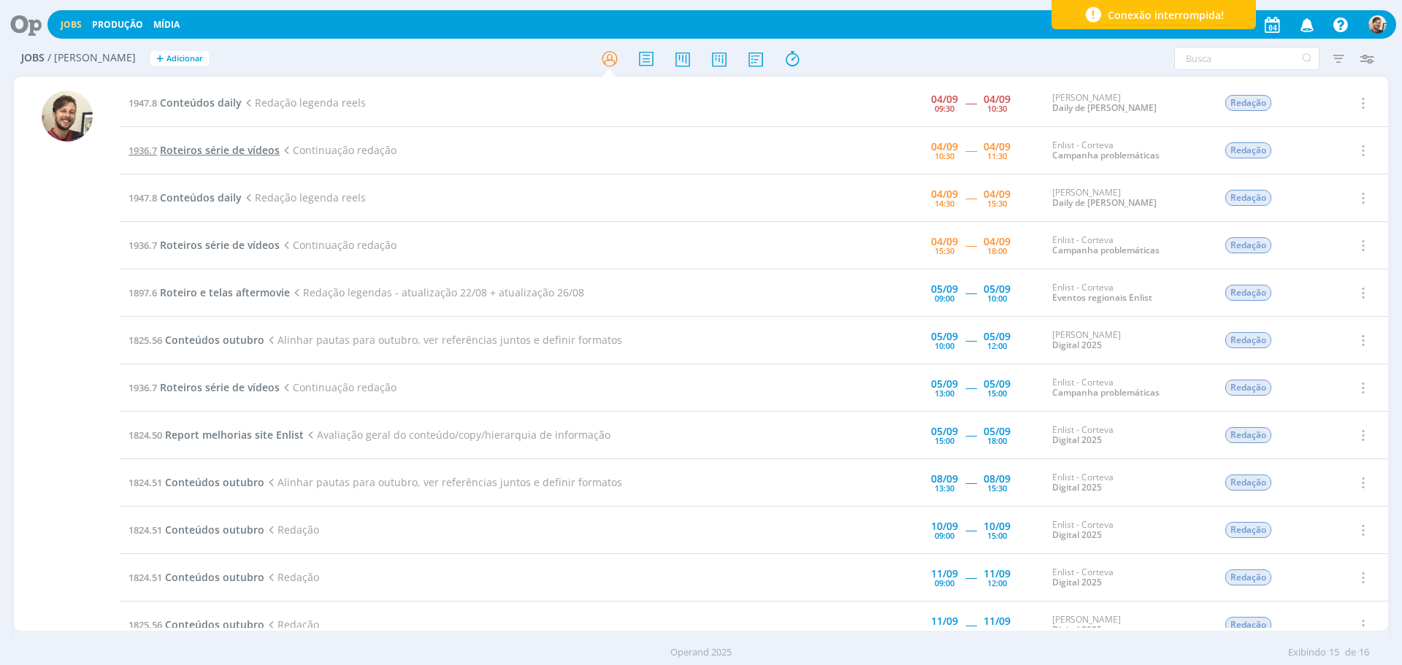
click at [235, 153] on span "Roteiros série de vídeos" at bounding box center [220, 150] width 120 height 14
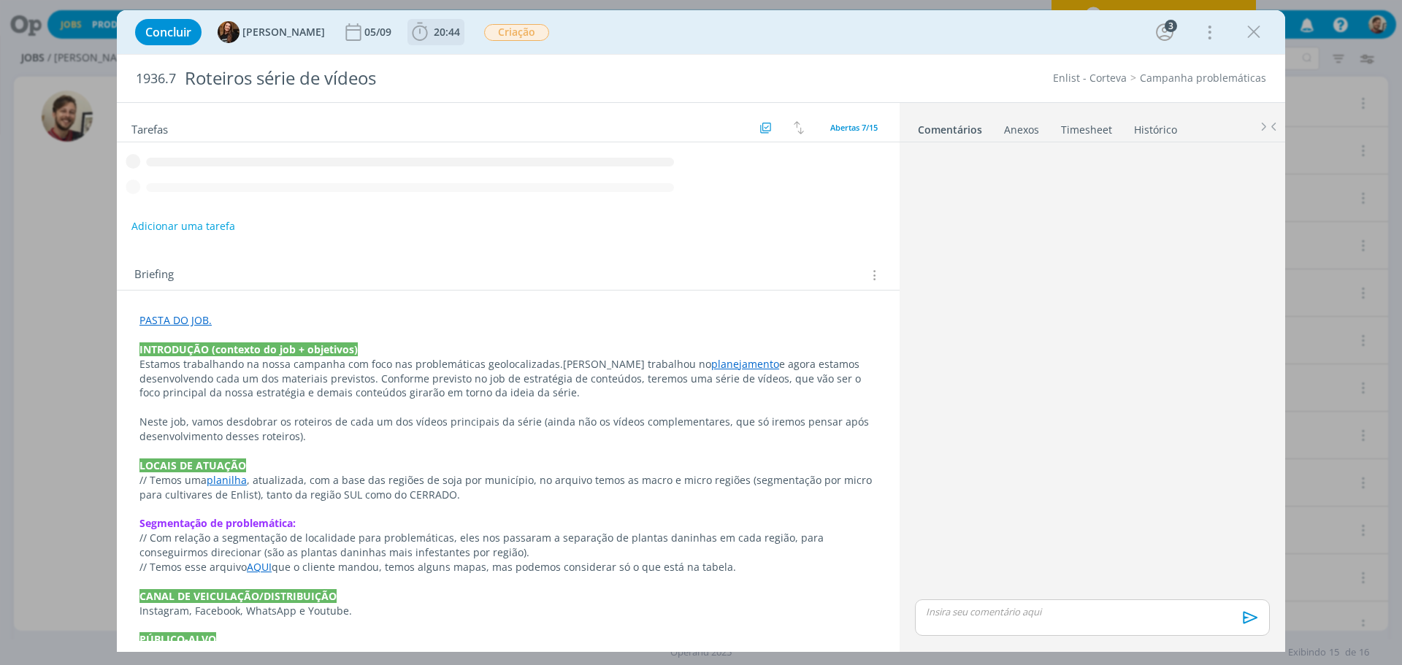
click at [434, 31] on span "20:44" at bounding box center [447, 32] width 26 height 14
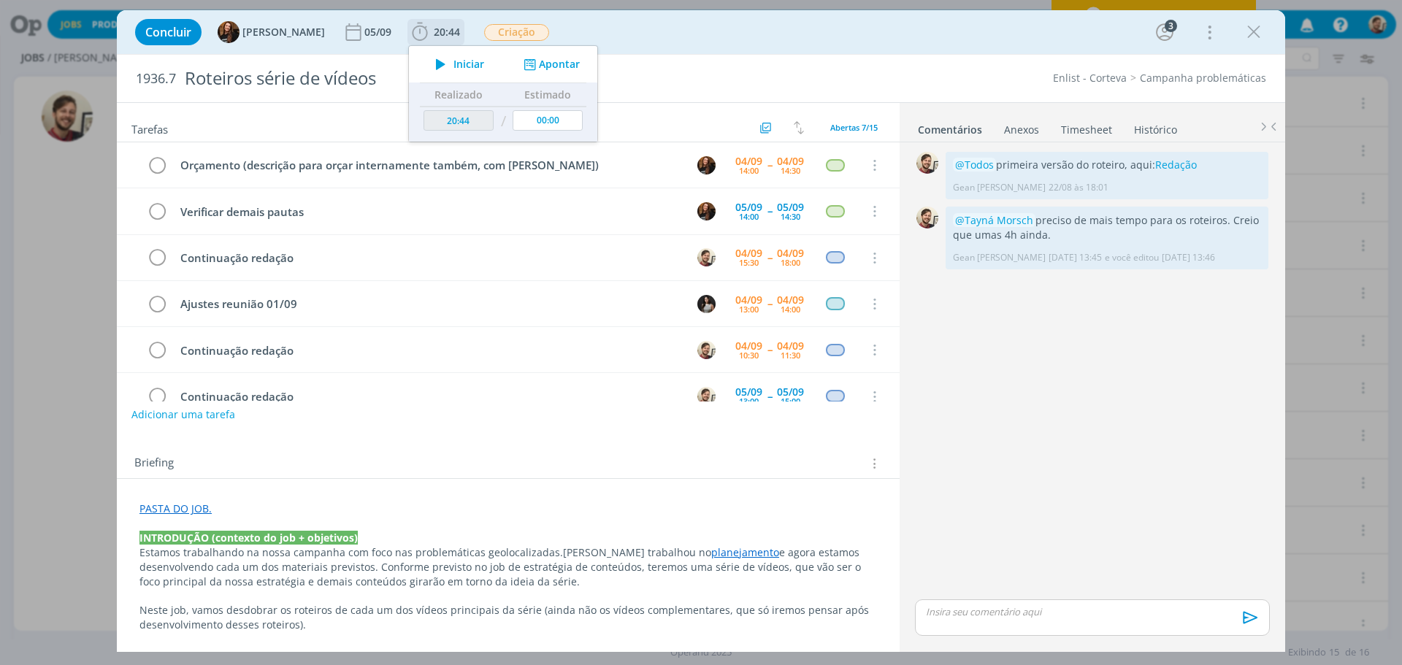
click at [450, 71] on button "Iniciar" at bounding box center [456, 64] width 58 height 20
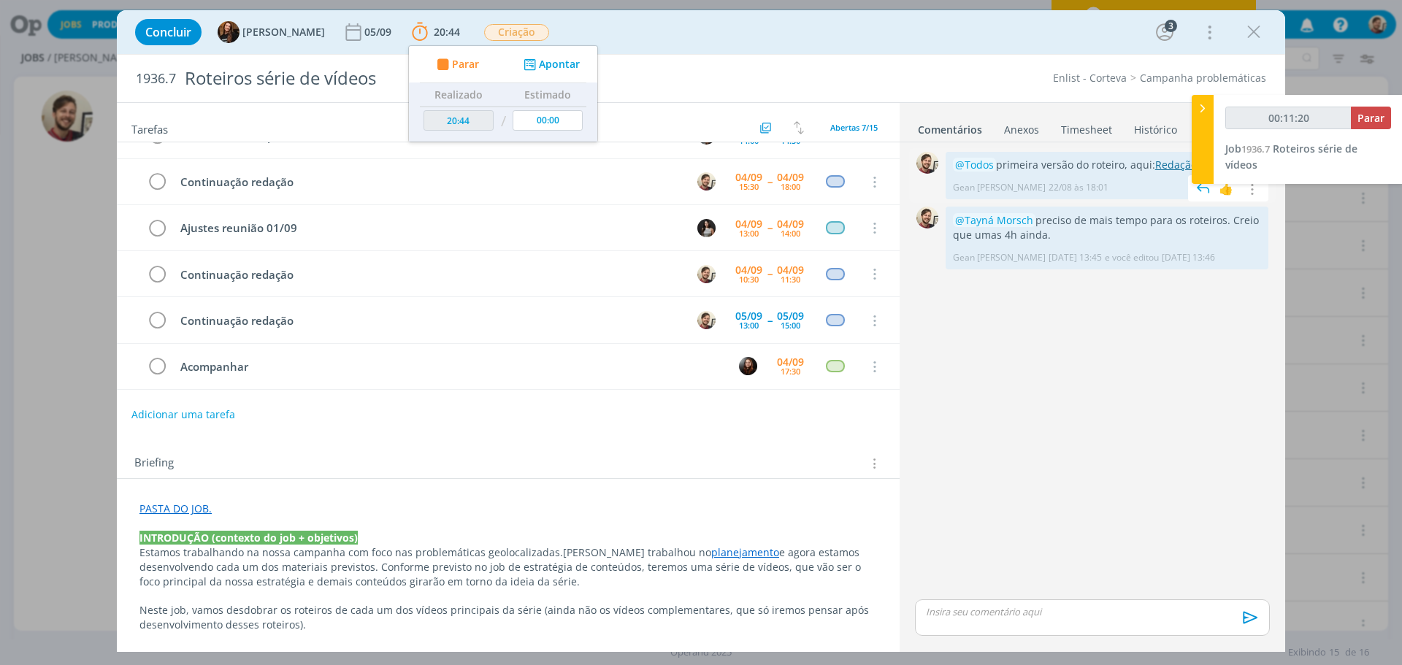
type input "00:11:21"
drag, startPoint x: 1197, startPoint y: 156, endPoint x: 1189, endPoint y: 158, distance: 7.6
click at [1197, 156] on div at bounding box center [1203, 139] width 22 height 89
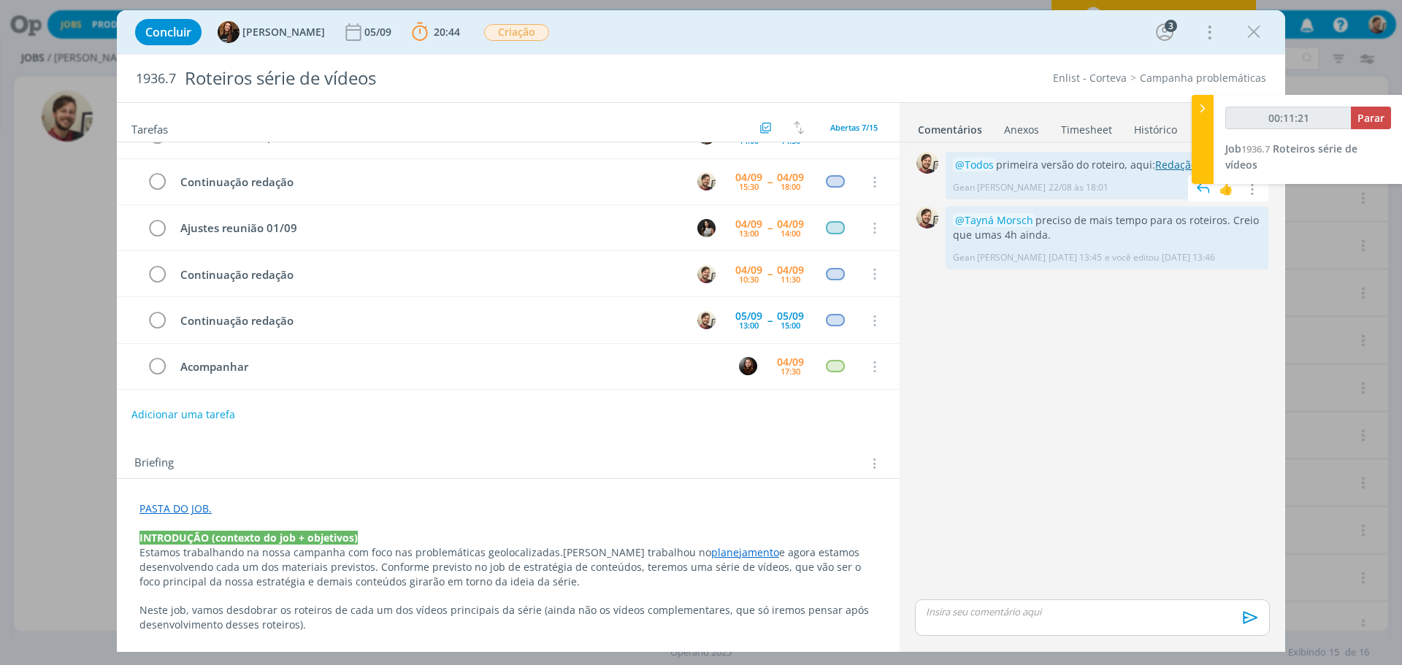
click at [1178, 162] on link "Redação" at bounding box center [1176, 165] width 42 height 14
